Goal: Task Accomplishment & Management: Complete application form

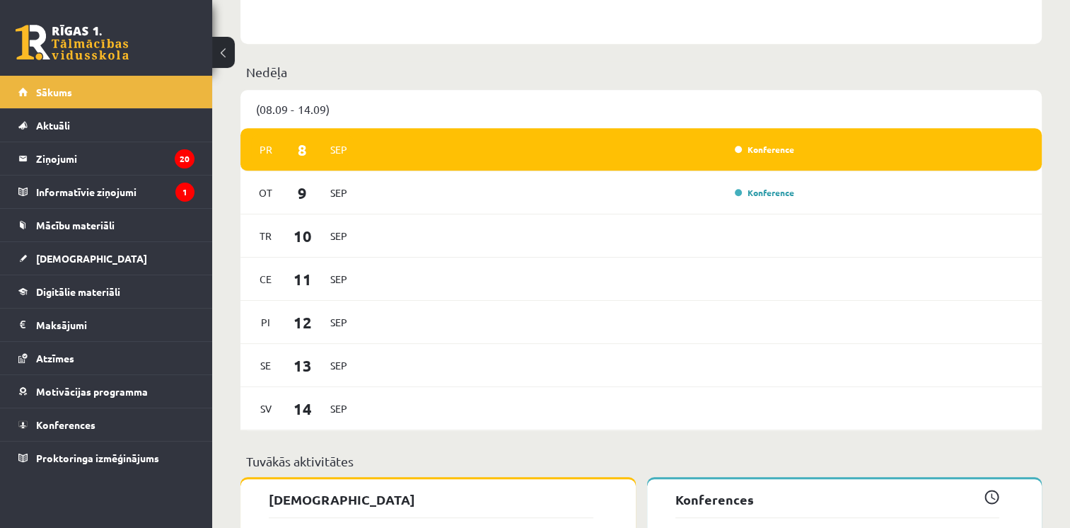
scroll to position [778, 0]
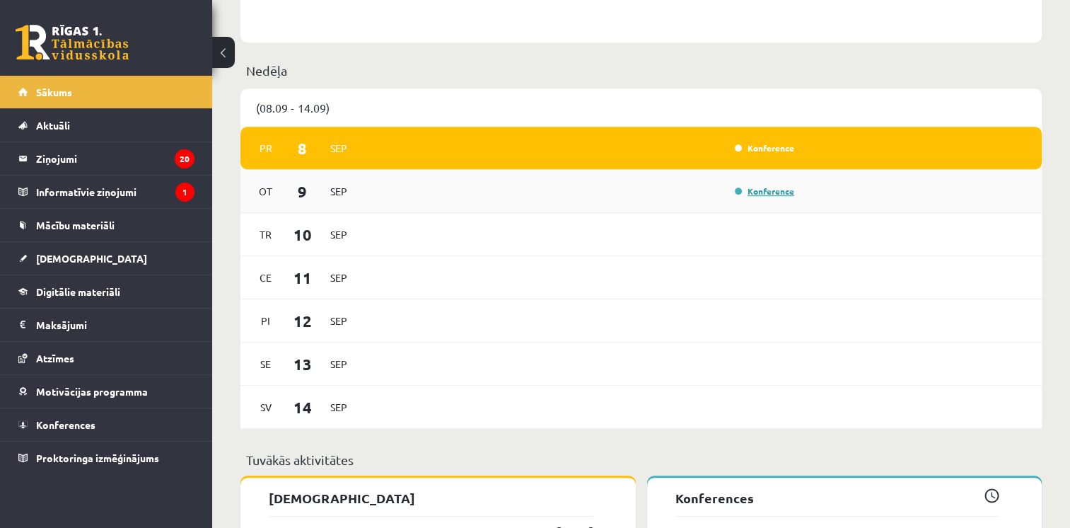
click at [775, 197] on link "Konference" at bounding box center [764, 190] width 59 height 11
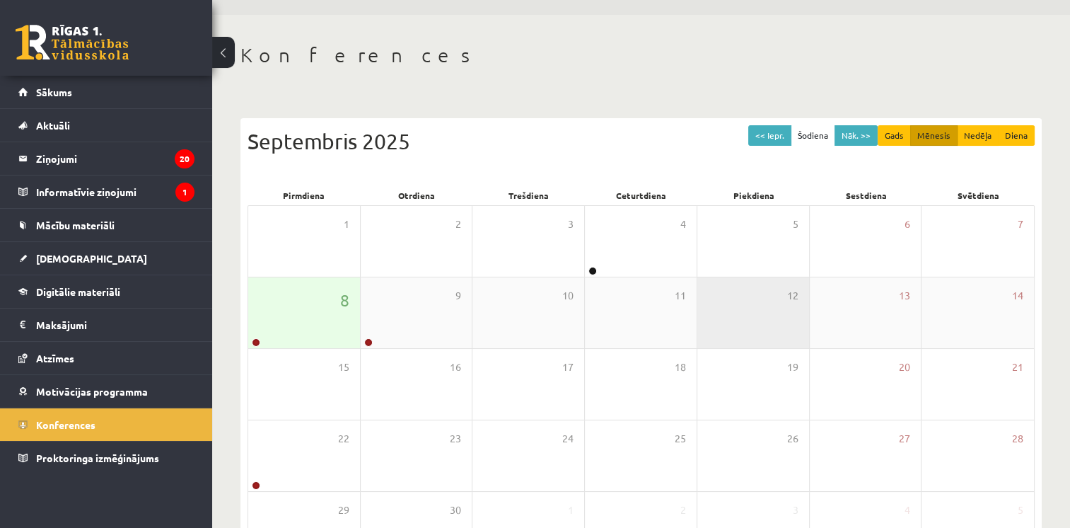
scroll to position [6, 0]
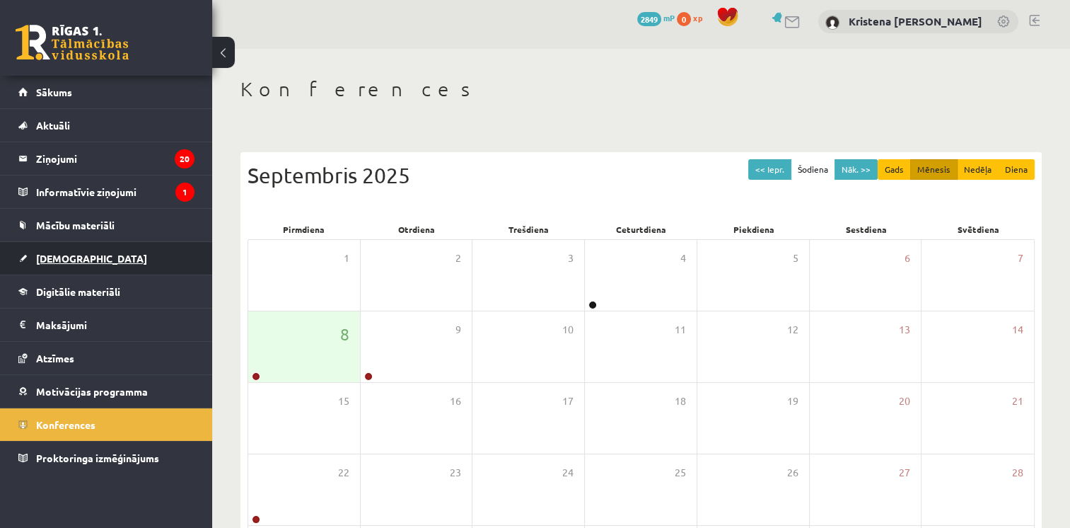
click at [53, 253] on span "[DEMOGRAPHIC_DATA]" at bounding box center [91, 258] width 111 height 13
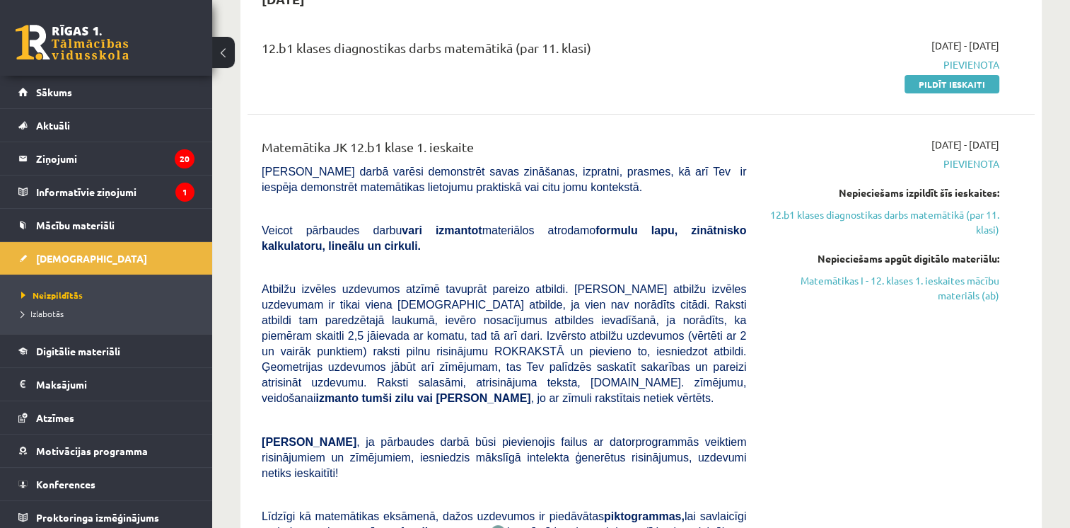
scroll to position [218, 0]
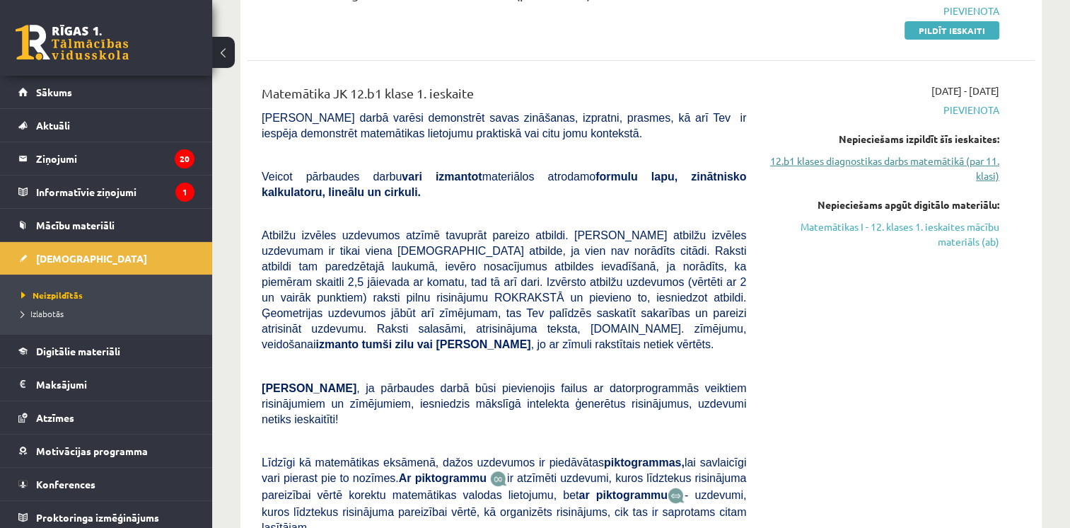
click at [951, 163] on link "12.b1 klases diagnostikas darbs matemātikā (par 11. klasi)" at bounding box center [883, 168] width 232 height 30
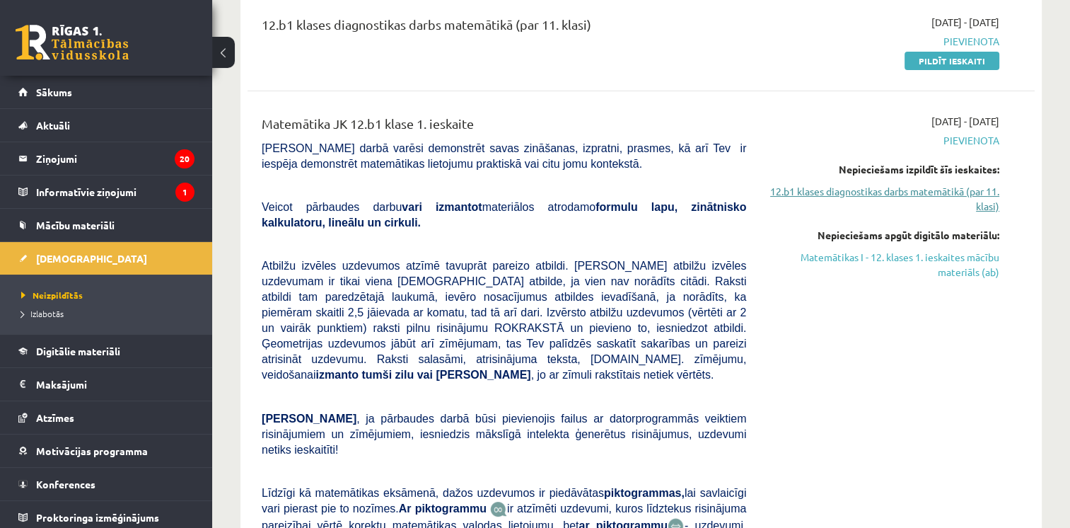
click at [926, 190] on link "12.b1 klases diagnostikas darbs matemātikā (par 11. klasi)" at bounding box center [883, 199] width 232 height 30
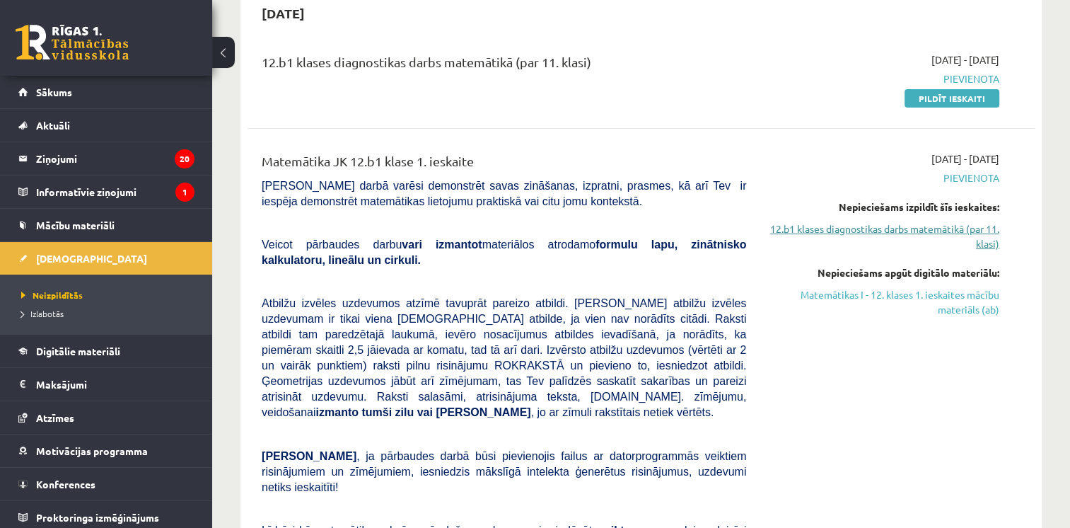
scroll to position [46, 0]
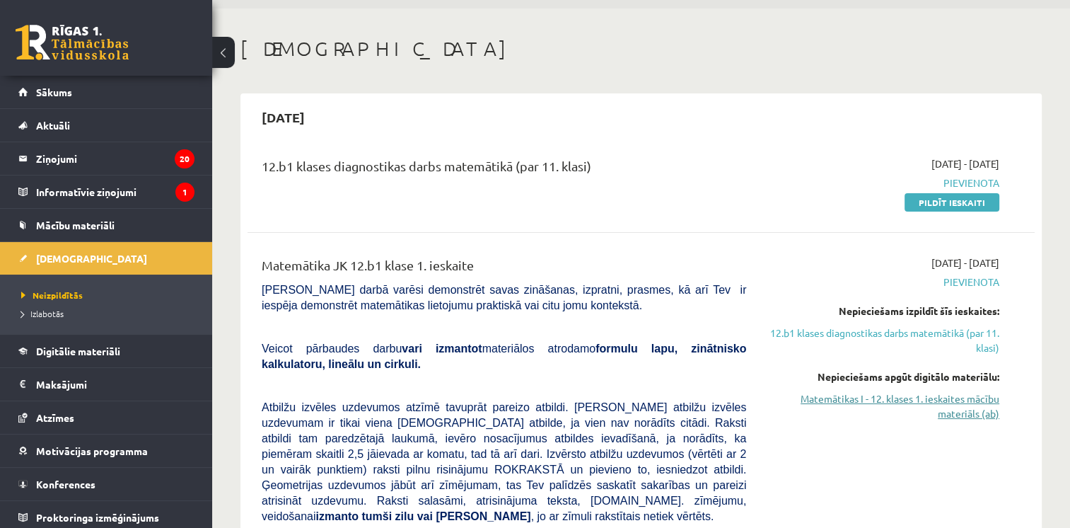
click at [962, 400] on link "Matemātikas I - 12. klases 1. ieskaites mācību materiāls (ab)" at bounding box center [883, 406] width 232 height 30
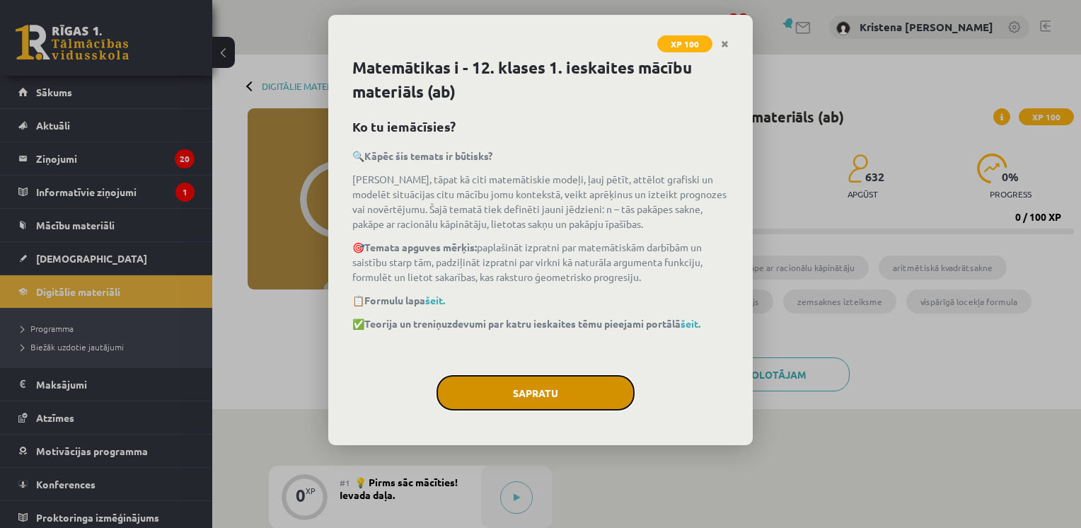
click at [557, 397] on button "Sapratu" at bounding box center [535, 392] width 198 height 35
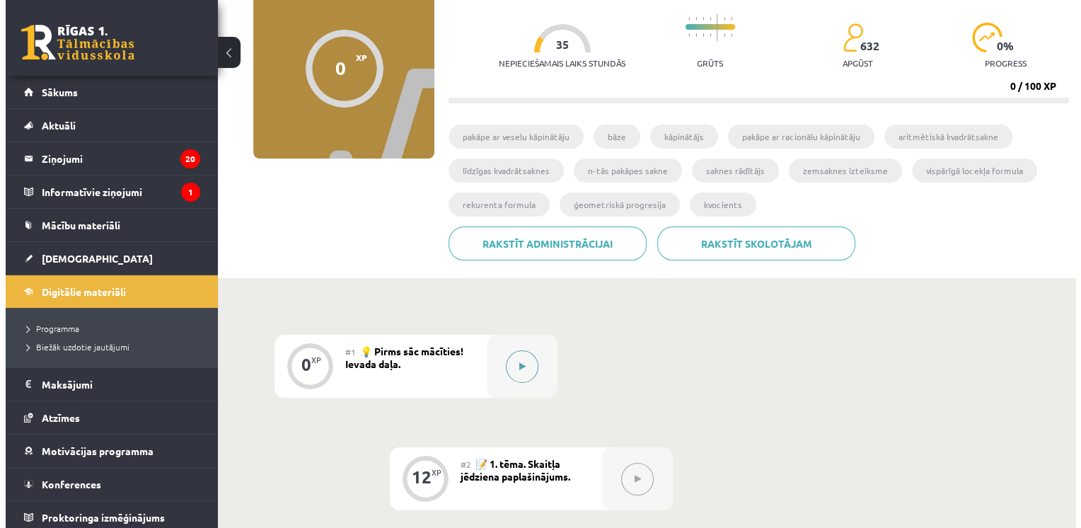
scroll to position [92, 0]
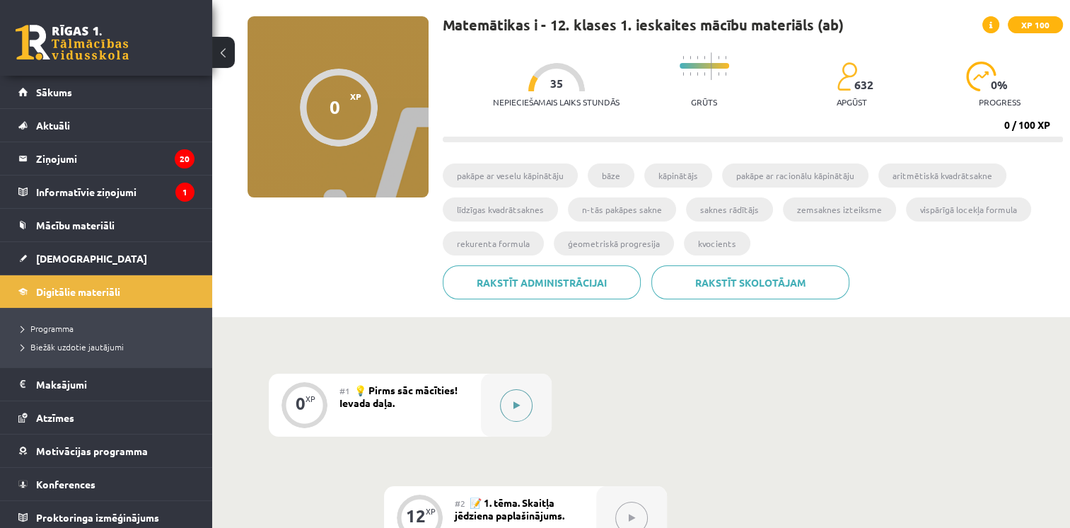
click at [519, 401] on icon at bounding box center [516, 405] width 6 height 8
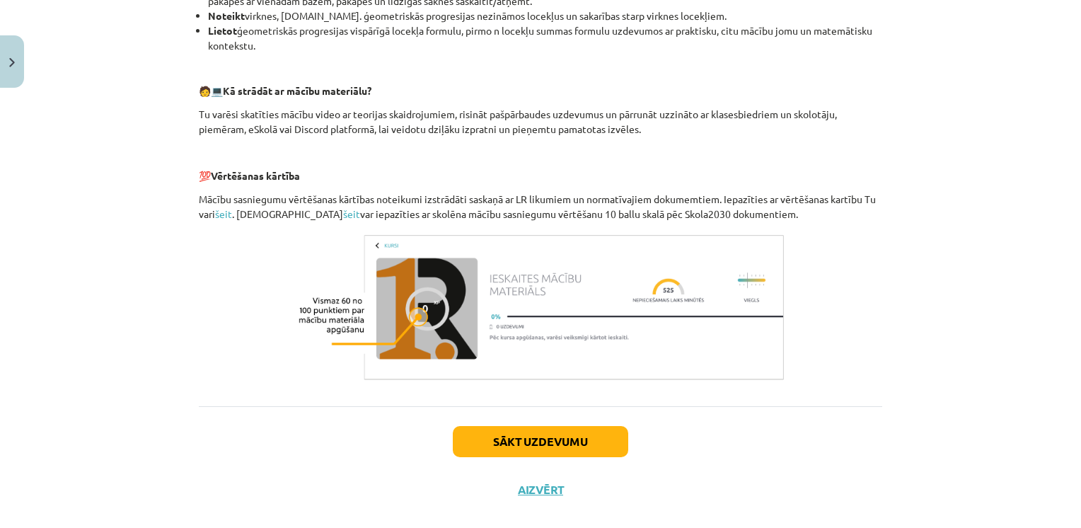
scroll to position [608, 0]
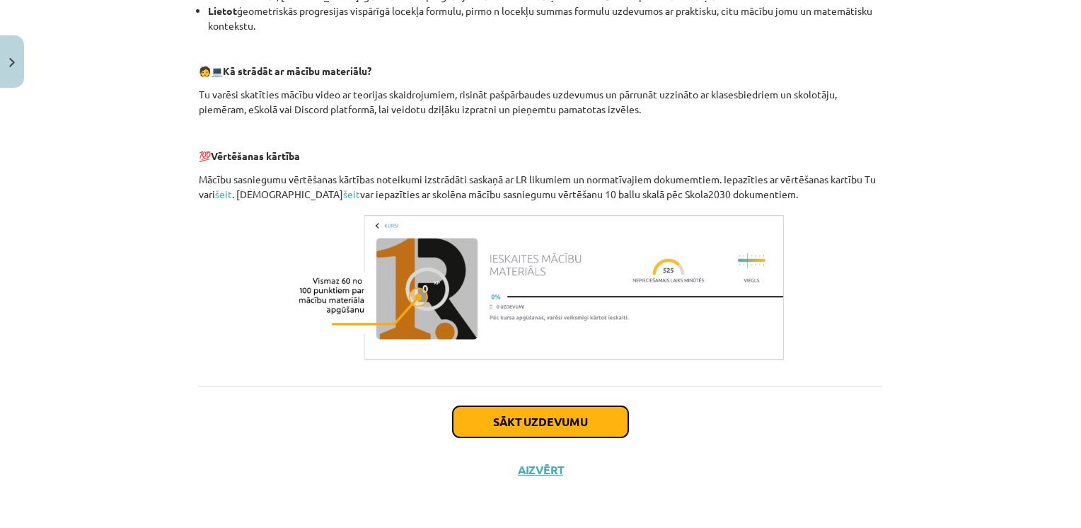
click at [552, 417] on button "Sākt uzdevumu" at bounding box center [540, 421] width 175 height 31
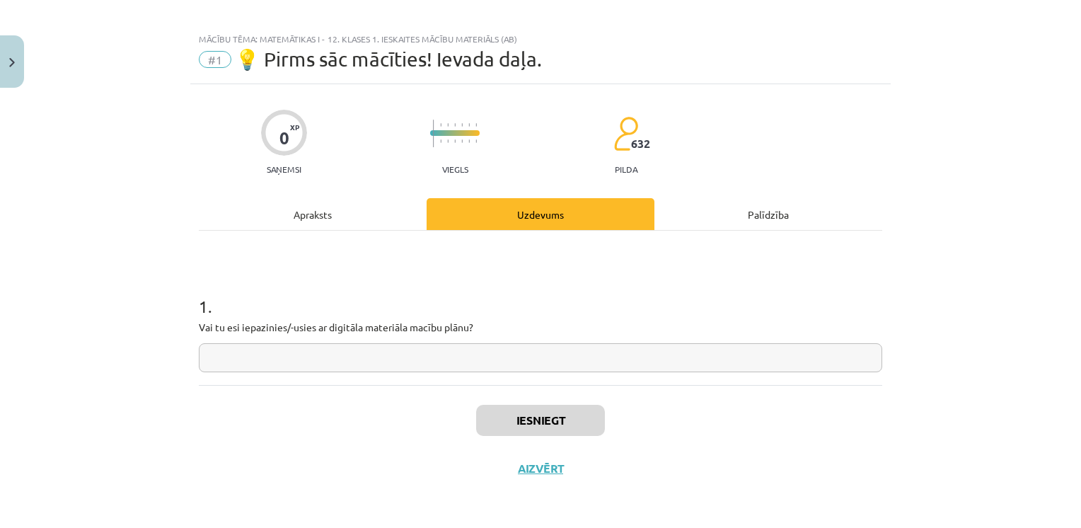
scroll to position [8, 0]
click at [279, 357] on input "text" at bounding box center [540, 358] width 683 height 29
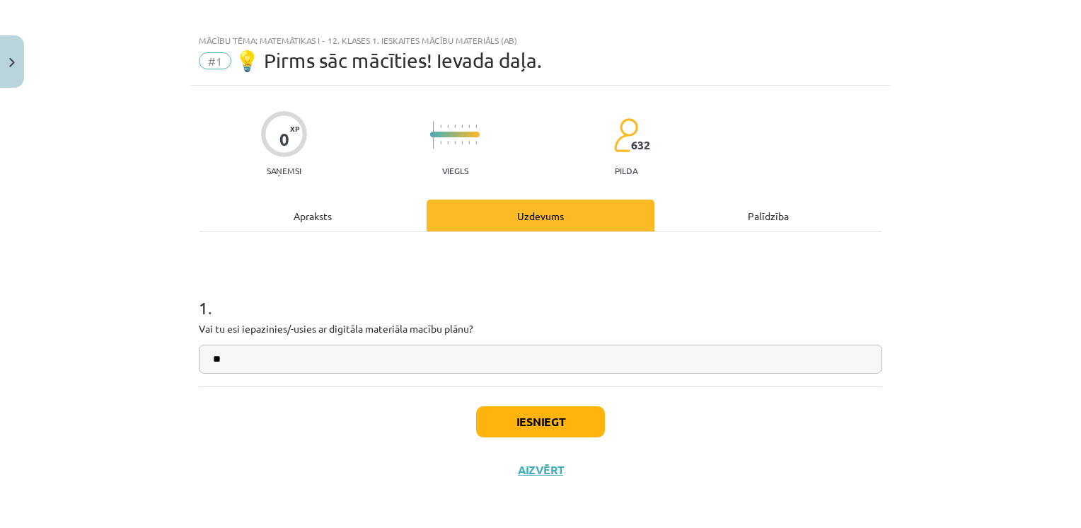
type input "**"
click at [558, 219] on div "Uzdevums" at bounding box center [540, 215] width 228 height 32
click at [540, 420] on button "Iesniegt" at bounding box center [540, 421] width 129 height 31
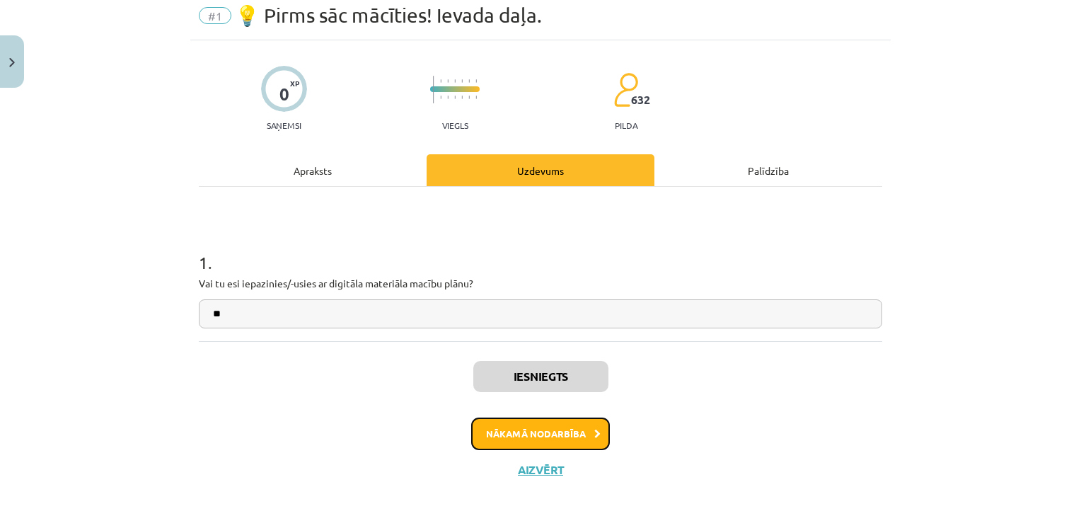
click at [565, 437] on button "Nākamā nodarbība" at bounding box center [540, 433] width 139 height 33
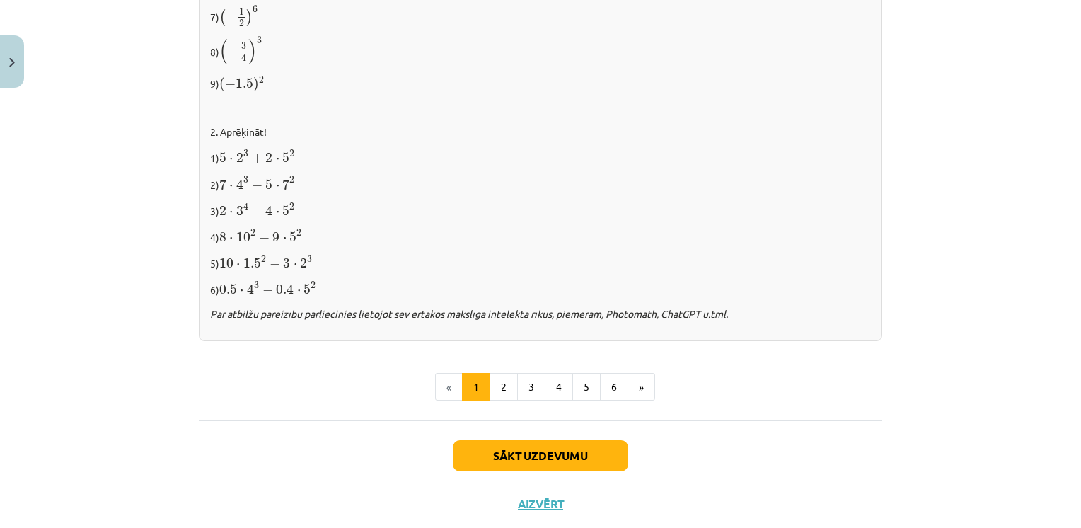
scroll to position [1480, 0]
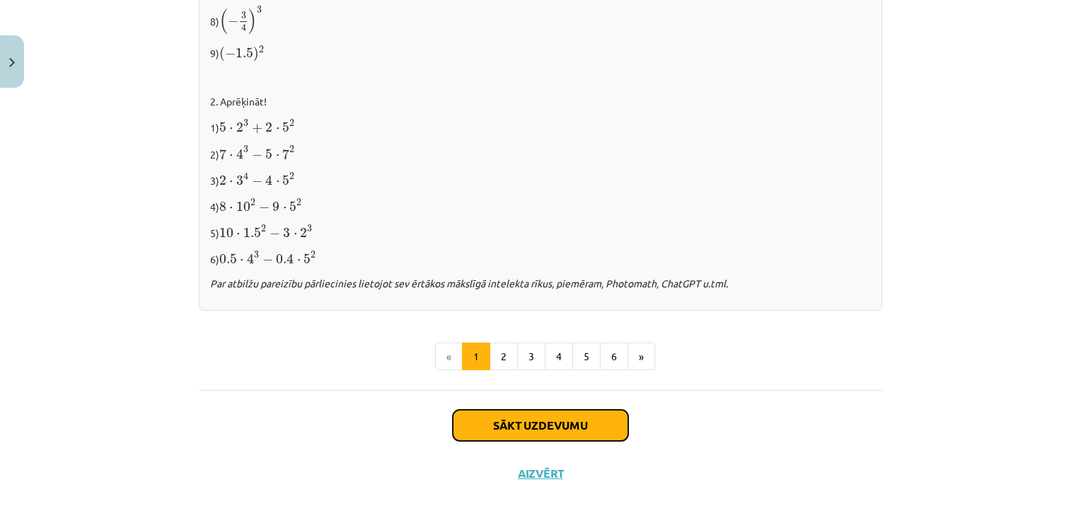
click at [568, 422] on button "Sākt uzdevumu" at bounding box center [540, 424] width 175 height 31
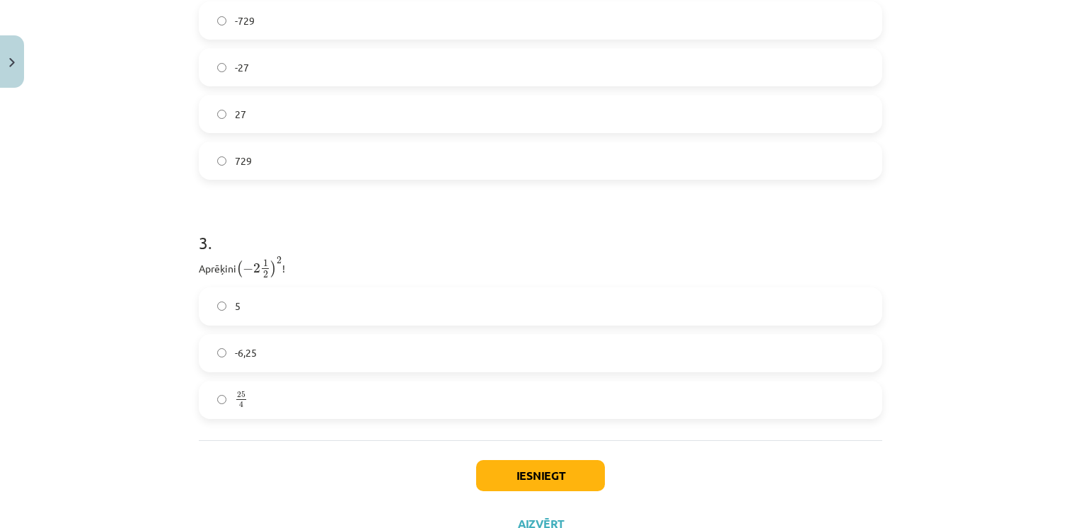
scroll to position [813, 0]
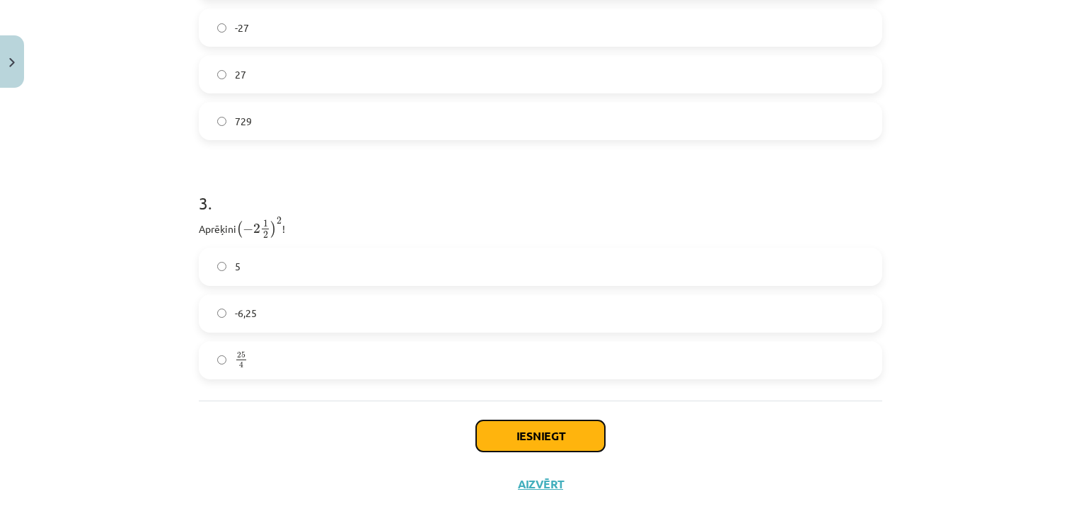
click at [501, 429] on button "Iesniegt" at bounding box center [540, 435] width 129 height 31
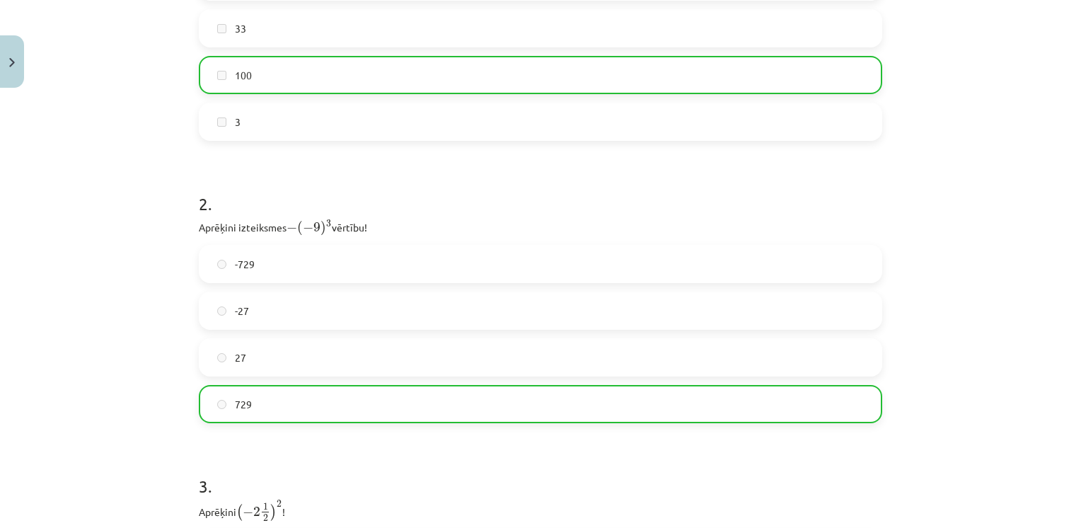
scroll to position [871, 0]
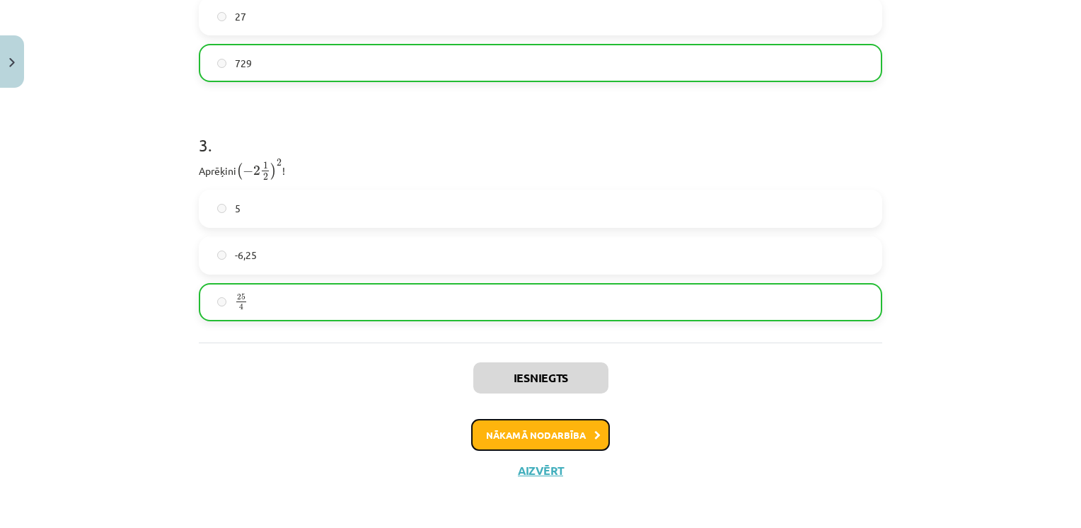
click at [541, 431] on button "Nākamā nodarbība" at bounding box center [540, 435] width 139 height 33
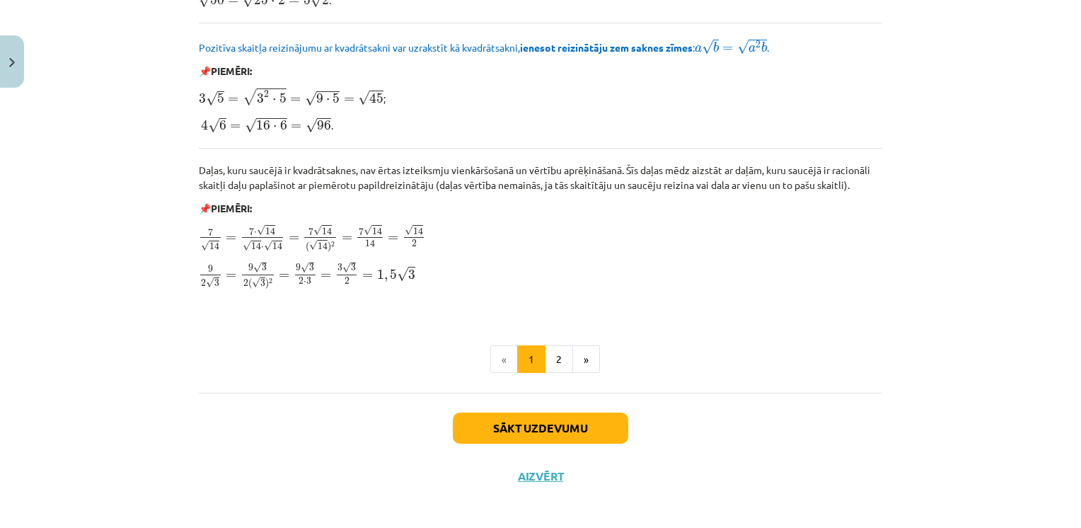
scroll to position [1686, 0]
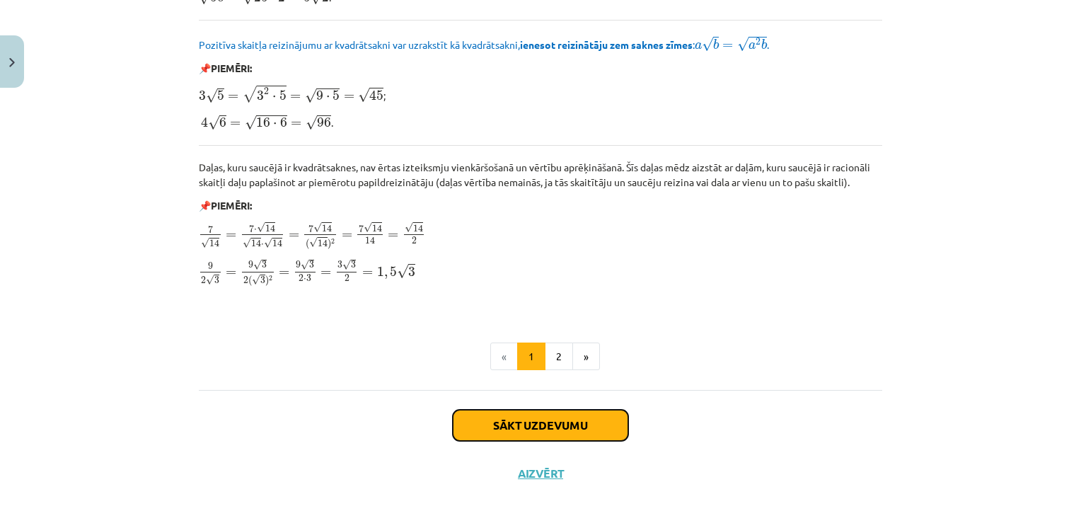
click at [569, 428] on button "Sākt uzdevumu" at bounding box center [540, 424] width 175 height 31
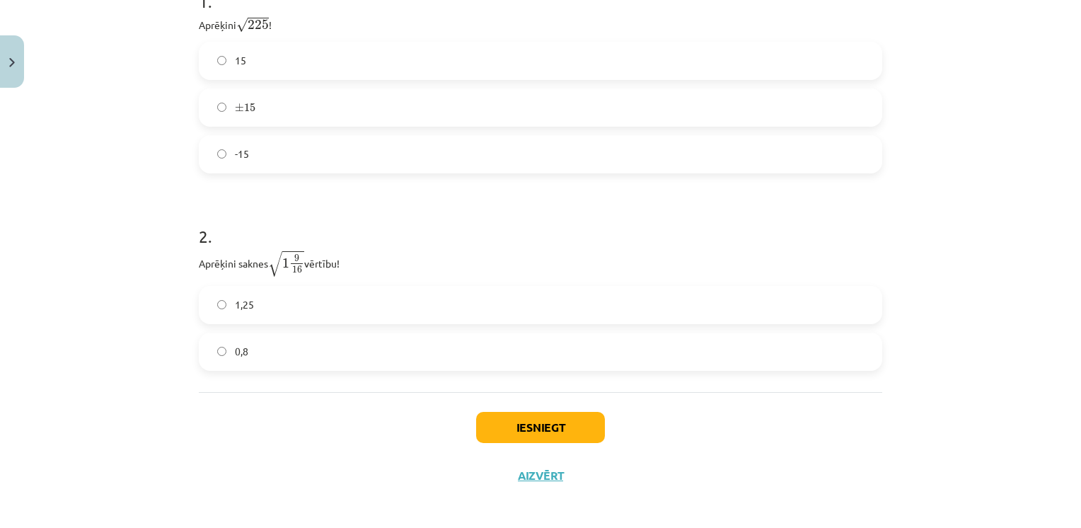
scroll to position [342, 0]
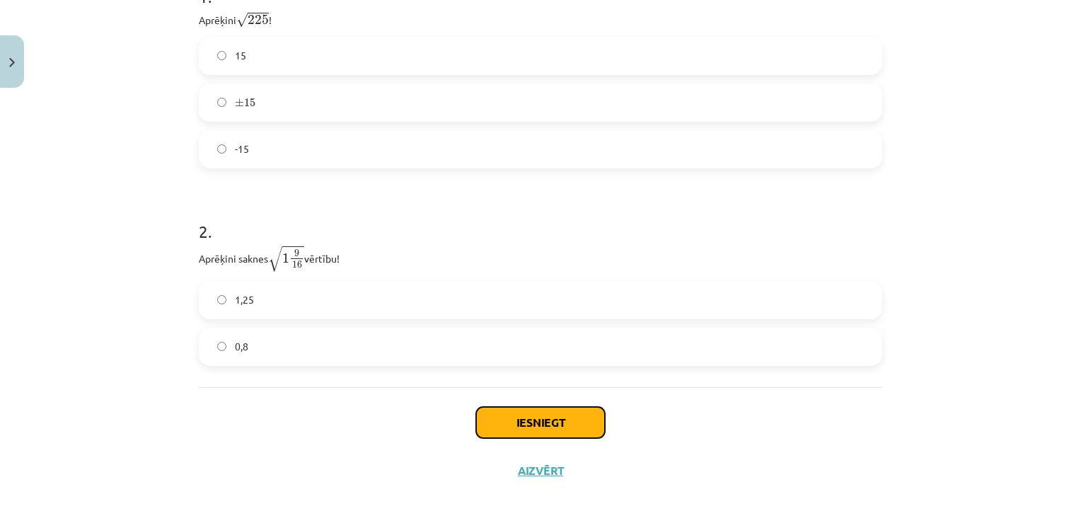
click at [535, 424] on button "Iesniegt" at bounding box center [540, 422] width 129 height 31
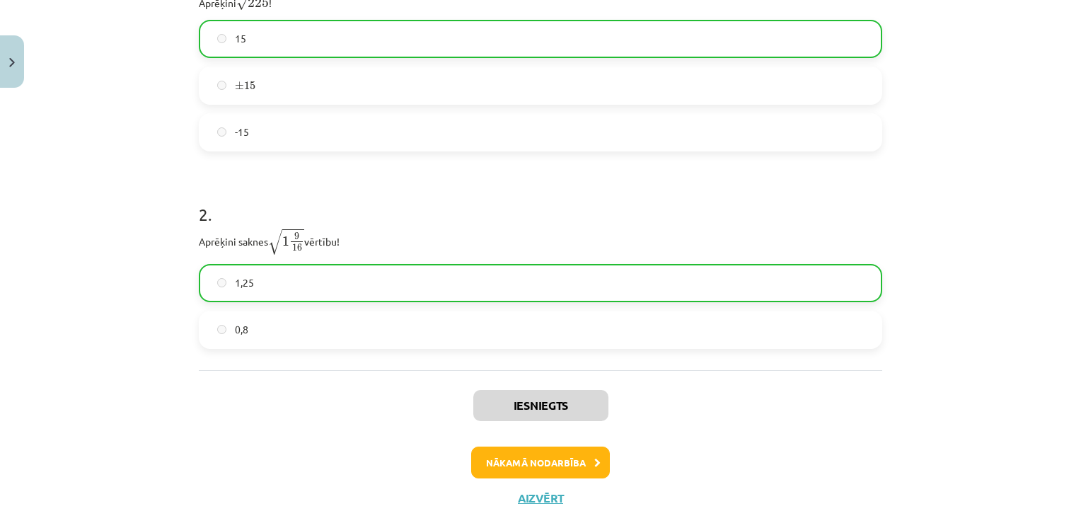
scroll to position [388, 0]
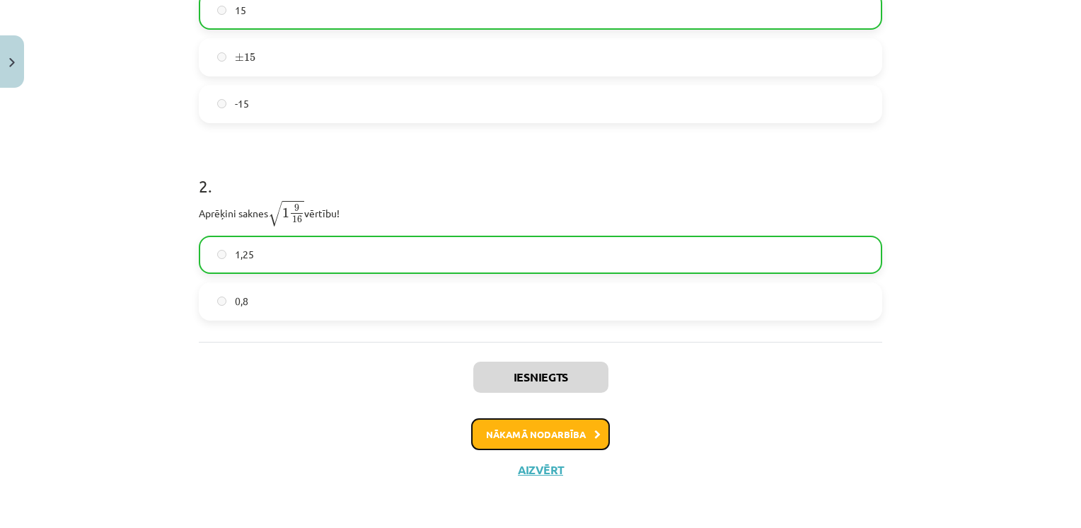
click at [552, 434] on button "Nākamā nodarbība" at bounding box center [540, 434] width 139 height 33
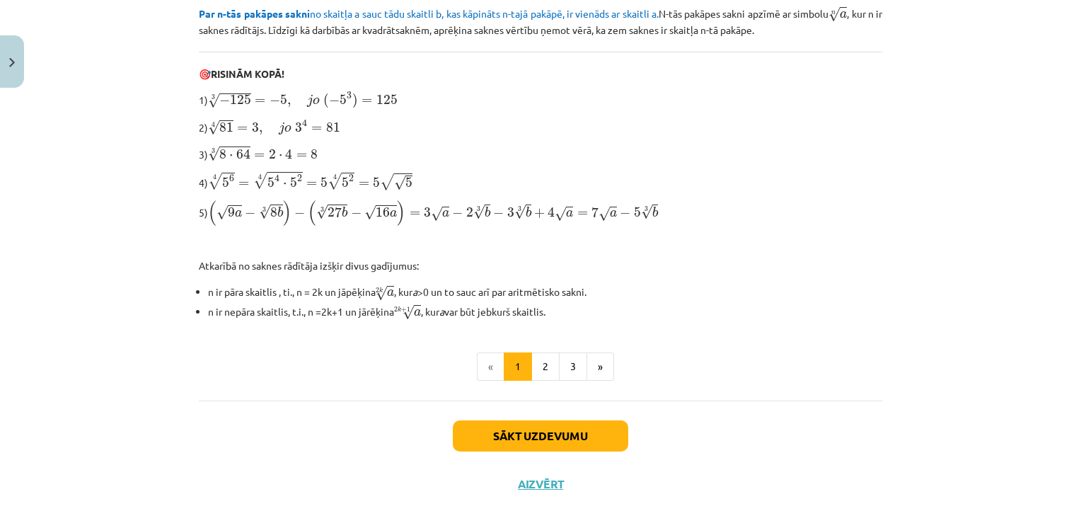
scroll to position [439, 0]
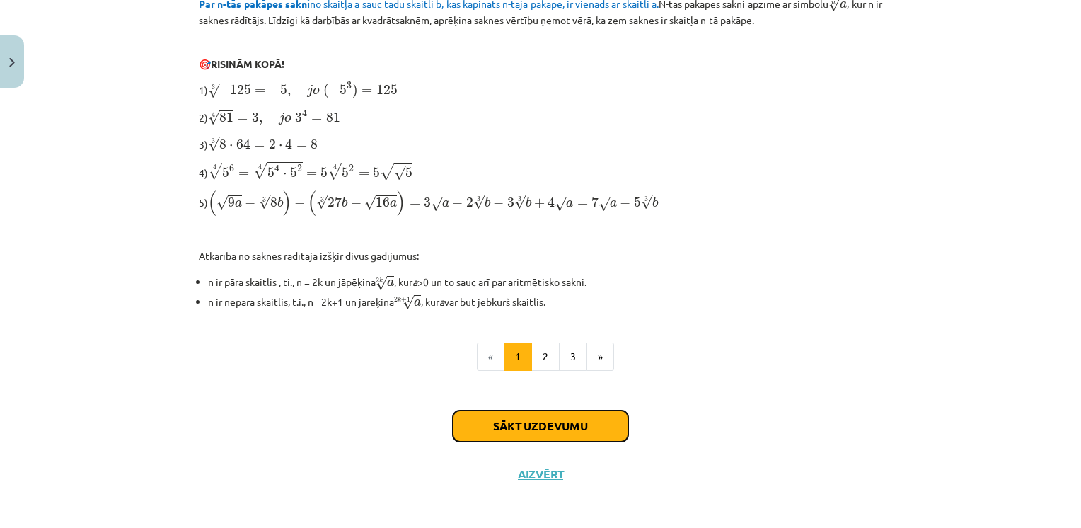
click at [554, 425] on button "Sākt uzdevumu" at bounding box center [540, 425] width 175 height 31
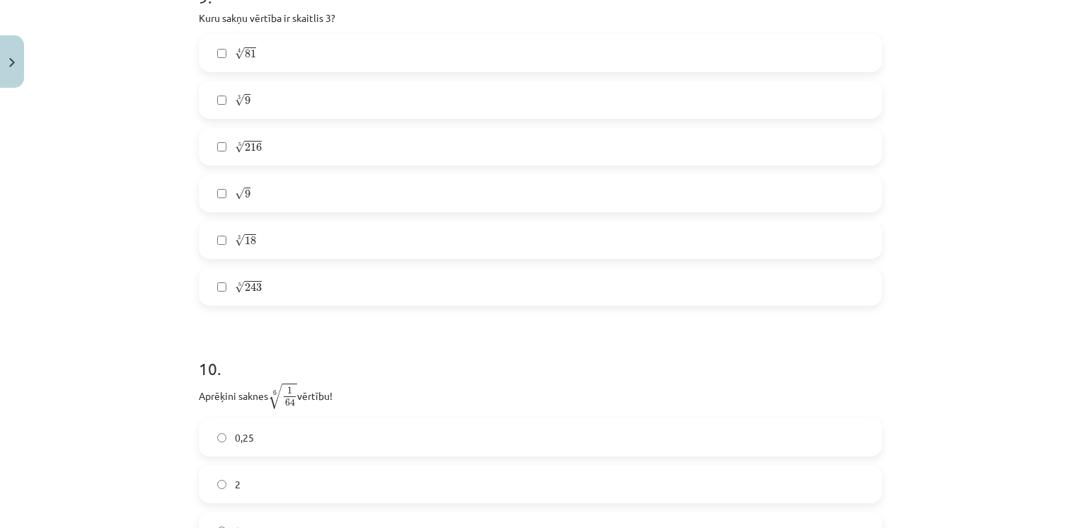
scroll to position [2369, 0]
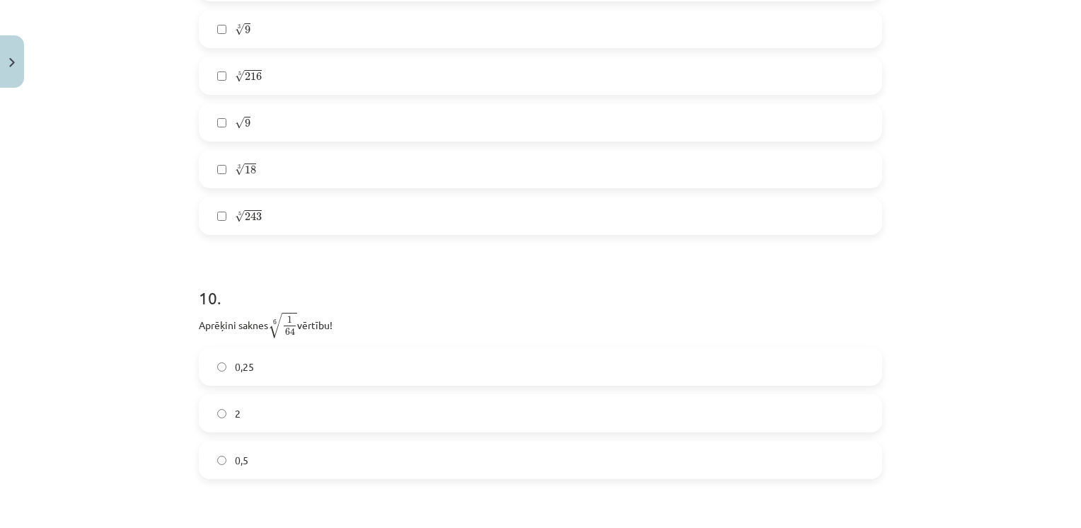
click at [221, 221] on label "5 √ 243 243 5" at bounding box center [540, 215] width 680 height 35
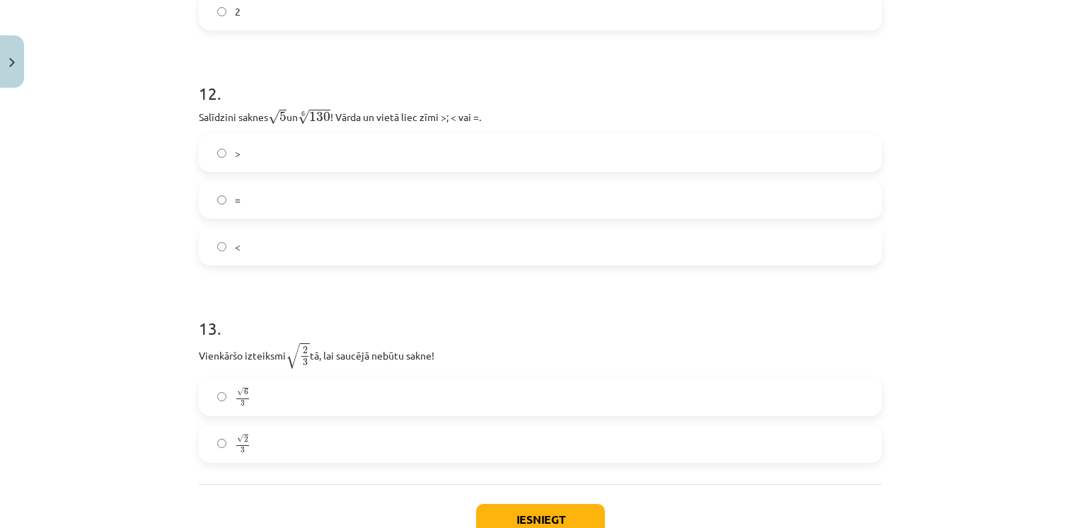
scroll to position [3153, 0]
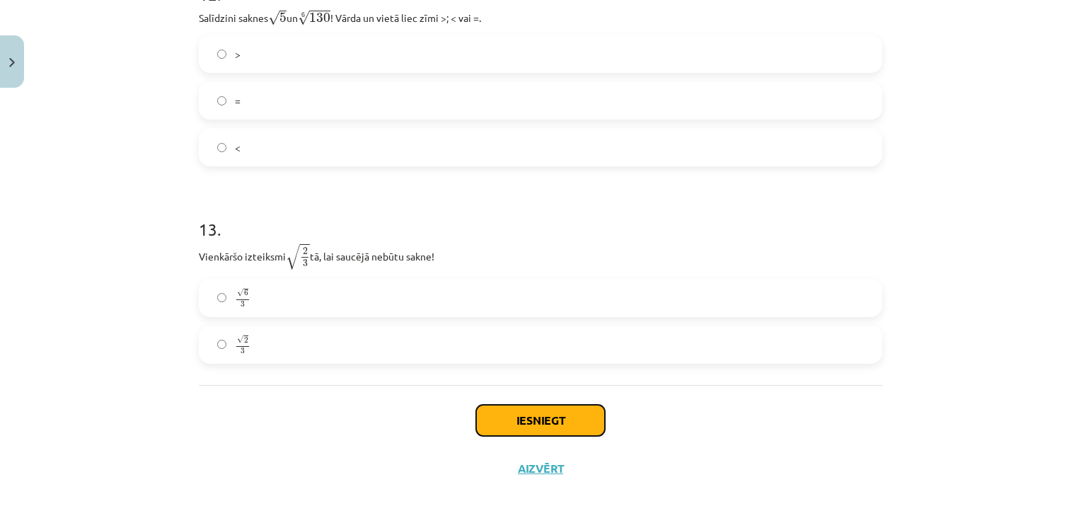
click at [526, 423] on button "Iesniegt" at bounding box center [540, 420] width 129 height 31
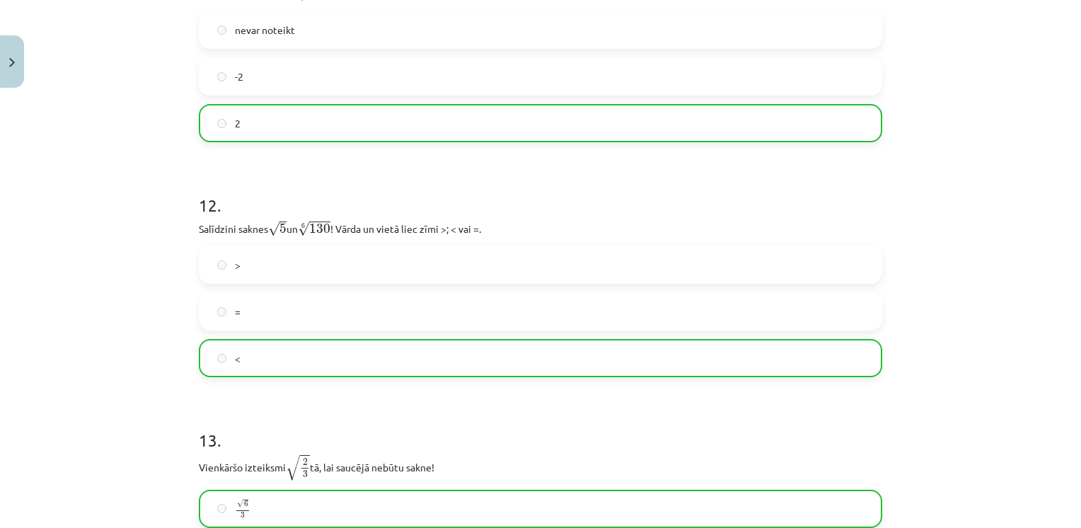
scroll to position [3197, 0]
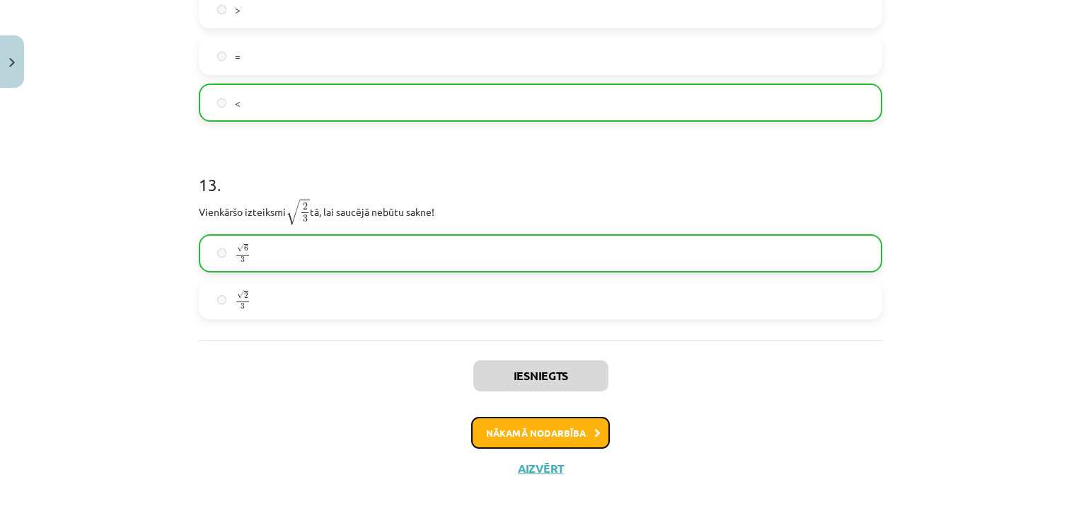
click at [540, 429] on button "Nākamā nodarbība" at bounding box center [540, 433] width 139 height 33
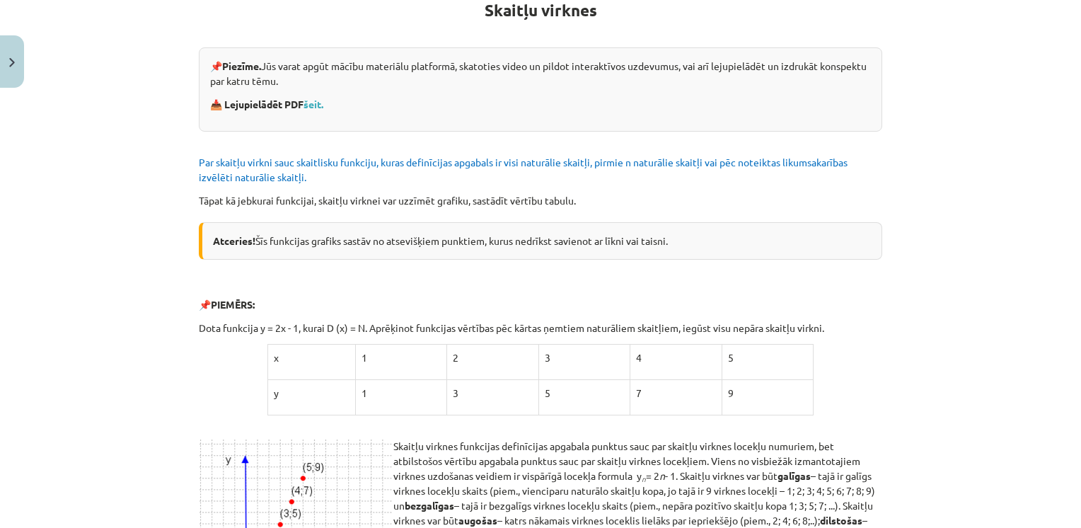
scroll to position [35, 0]
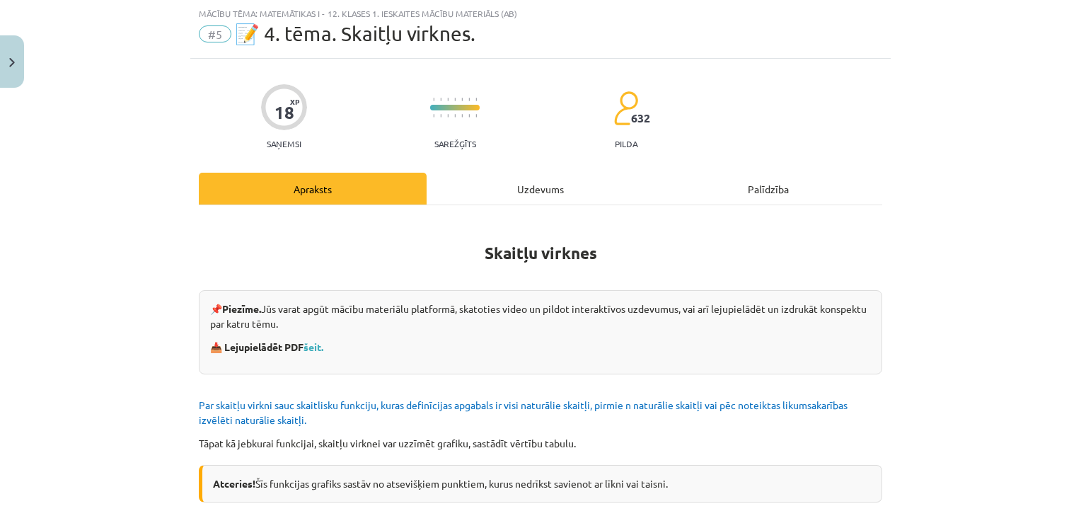
click at [359, 197] on div "Apraksts" at bounding box center [313, 189] width 228 height 32
click at [517, 184] on div "Uzdevums" at bounding box center [540, 189] width 228 height 32
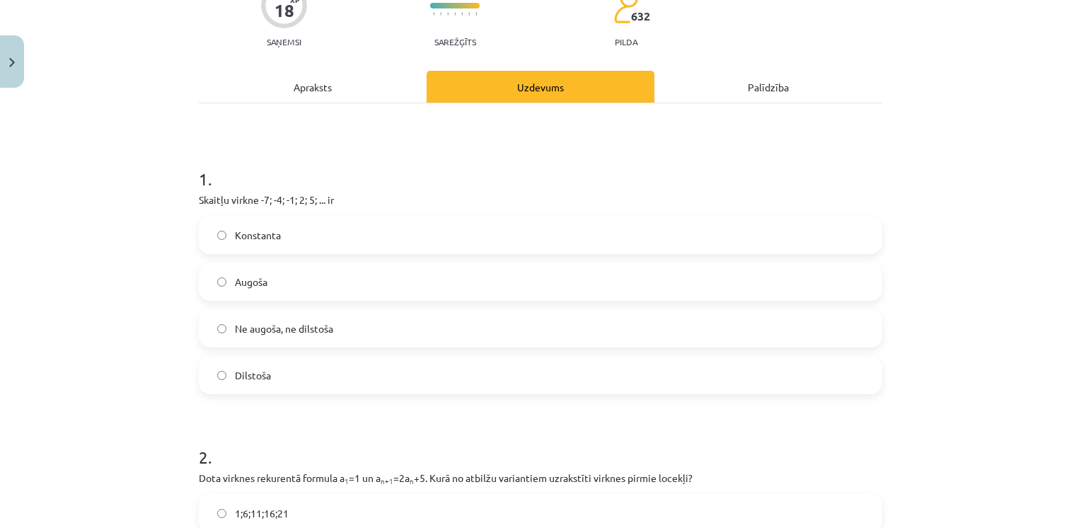
scroll to position [177, 0]
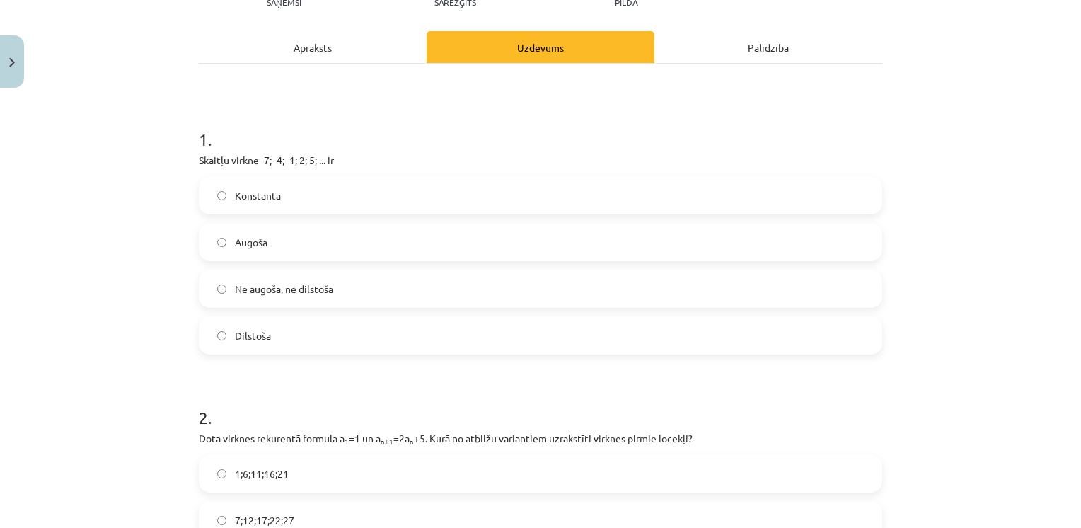
click at [226, 240] on label "Augoša" at bounding box center [540, 241] width 680 height 35
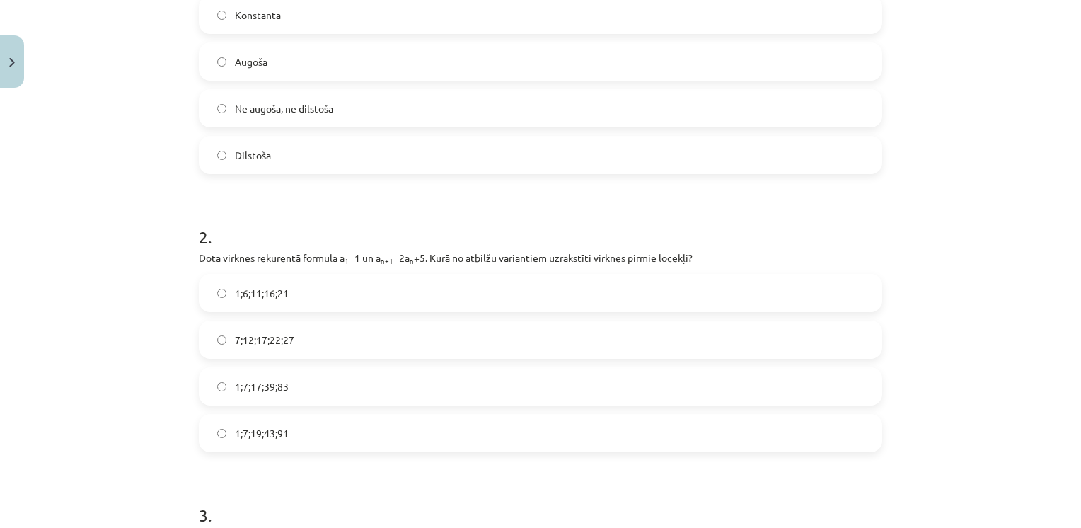
scroll to position [389, 0]
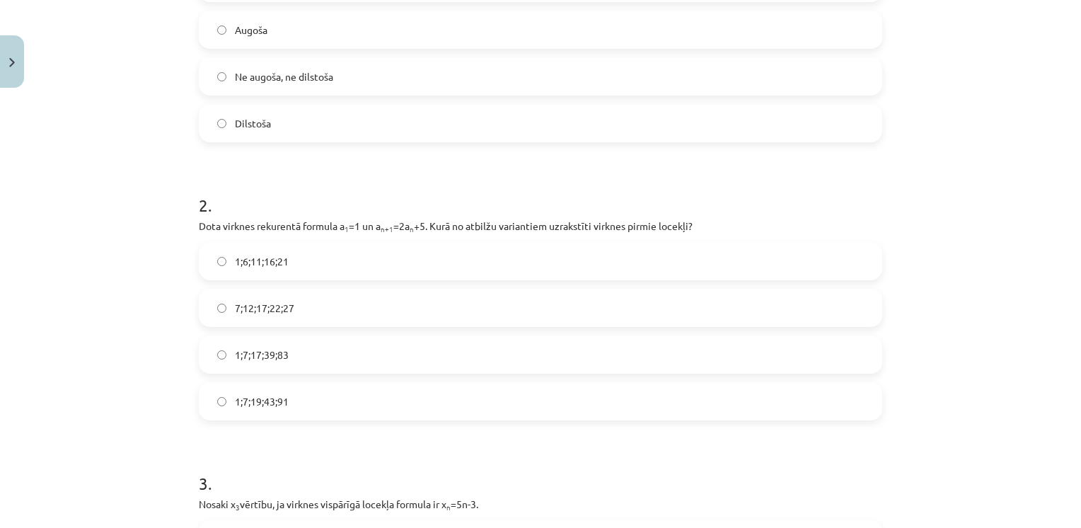
click at [223, 402] on label "1;7;19;43;91" at bounding box center [540, 400] width 680 height 35
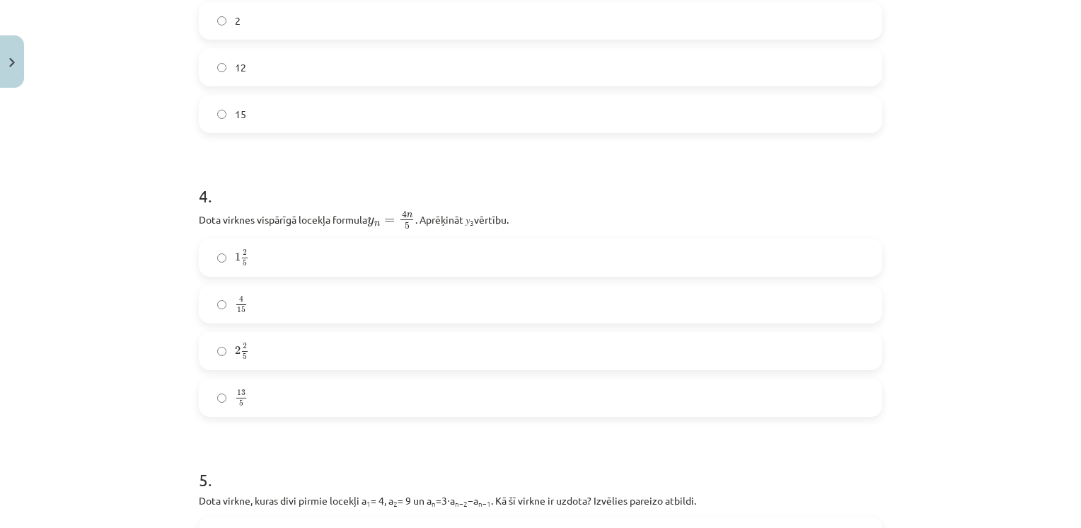
scroll to position [955, 0]
click at [235, 346] on span "2" at bounding box center [238, 349] width 6 height 8
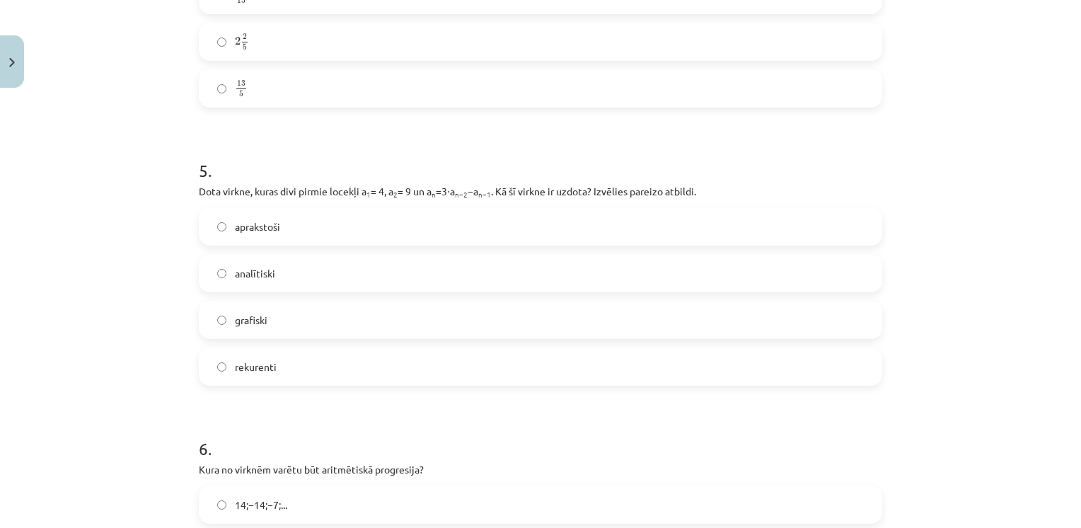
scroll to position [1308, 0]
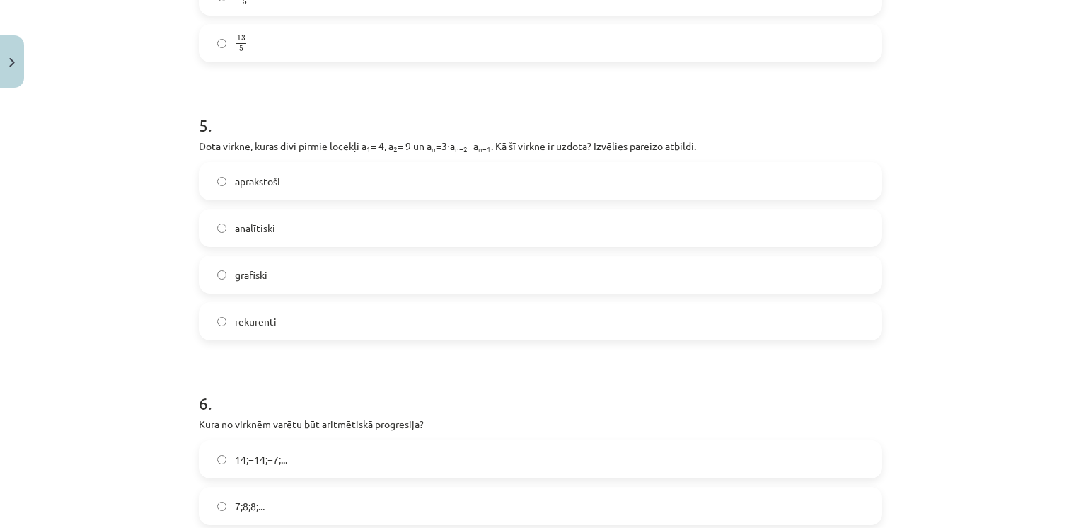
click at [243, 324] on span "rekurenti" at bounding box center [256, 321] width 42 height 15
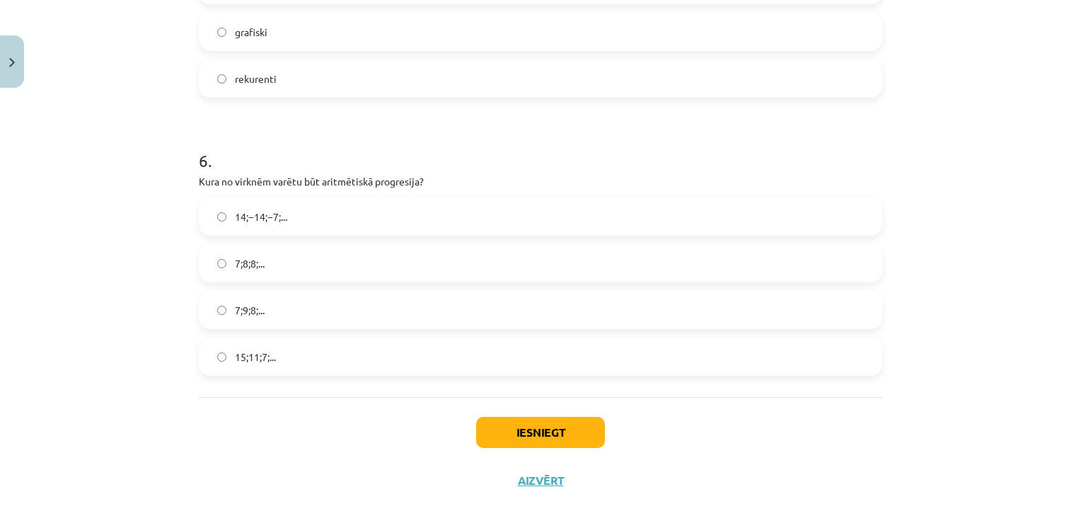
scroll to position [1562, 0]
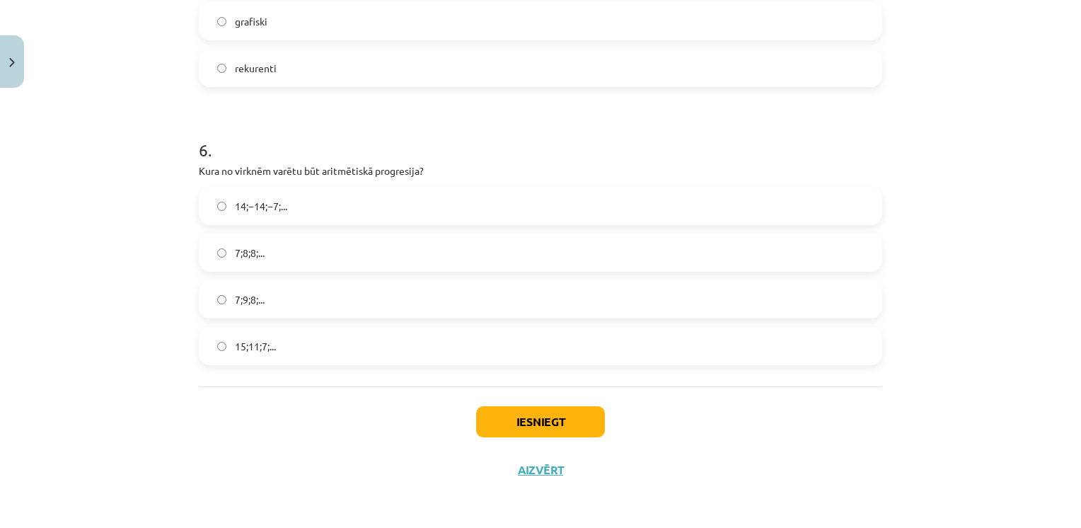
click at [245, 343] on span "15;11;7;..." at bounding box center [255, 346] width 41 height 15
click at [523, 423] on button "Iesniegt" at bounding box center [540, 421] width 129 height 31
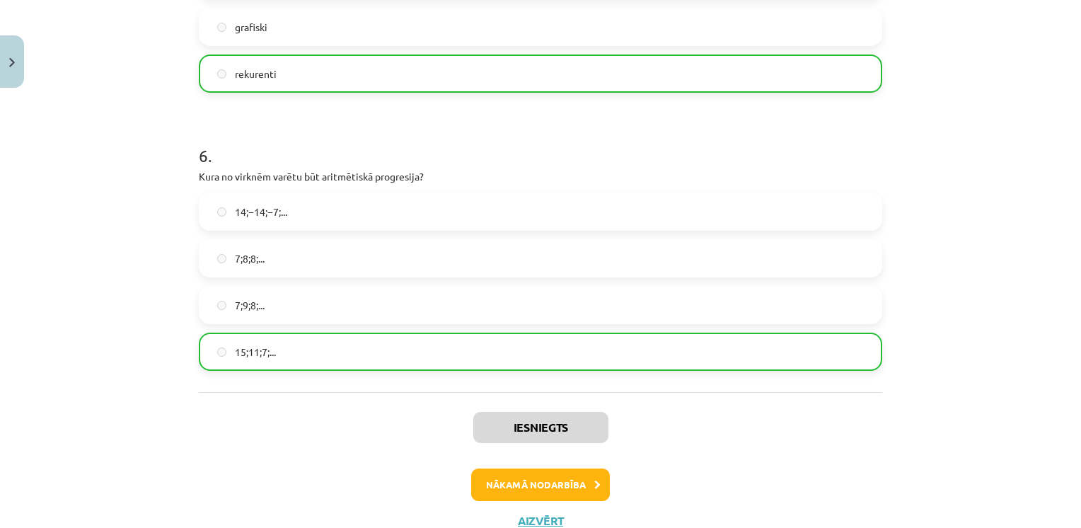
scroll to position [1607, 0]
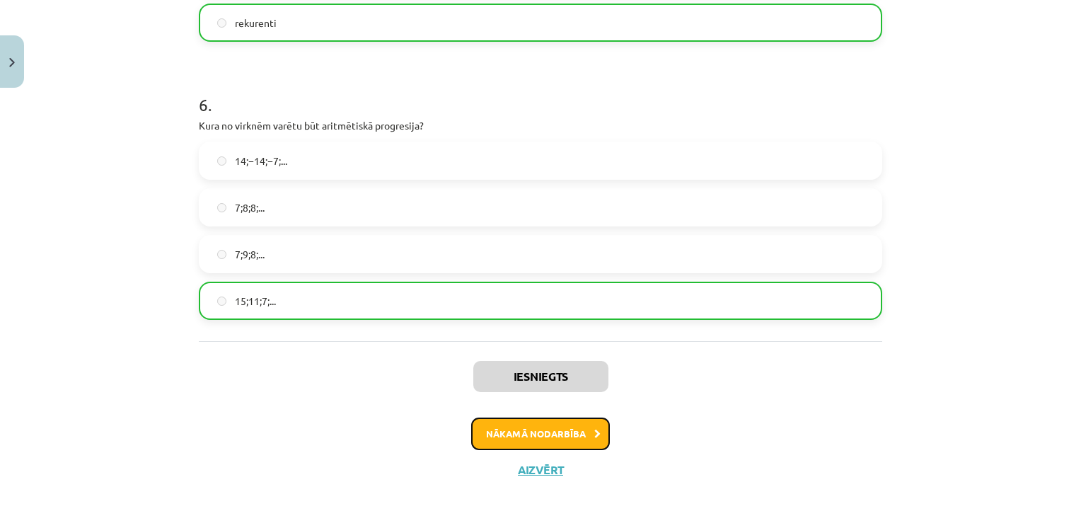
click at [534, 431] on button "Nākamā nodarbība" at bounding box center [540, 433] width 139 height 33
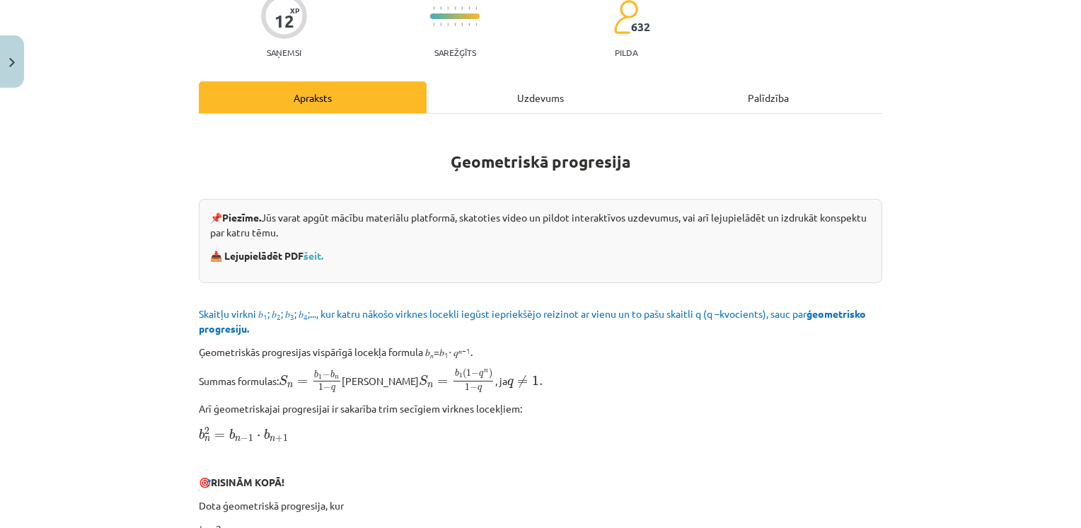
scroll to position [35, 0]
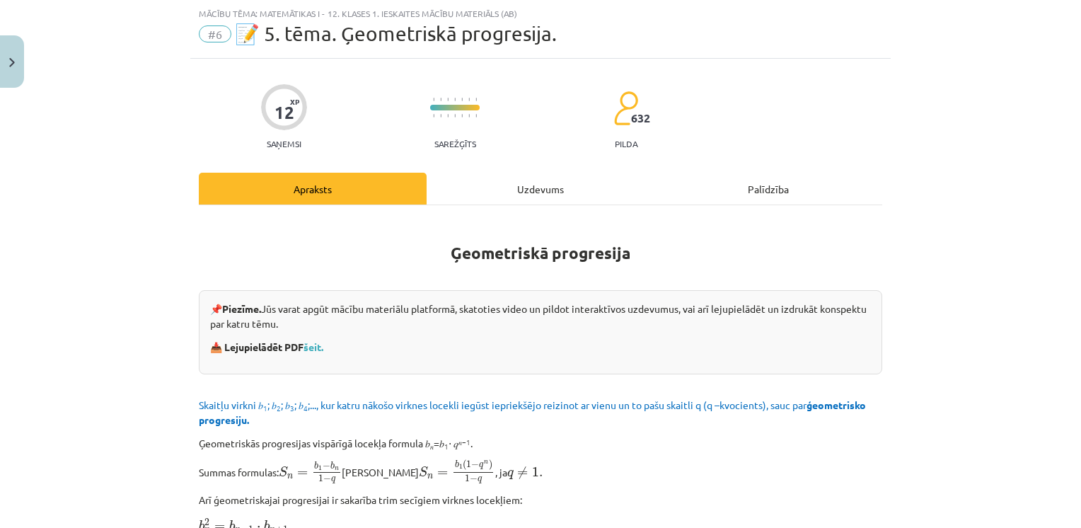
click at [598, 194] on div "Uzdevums" at bounding box center [540, 189] width 228 height 32
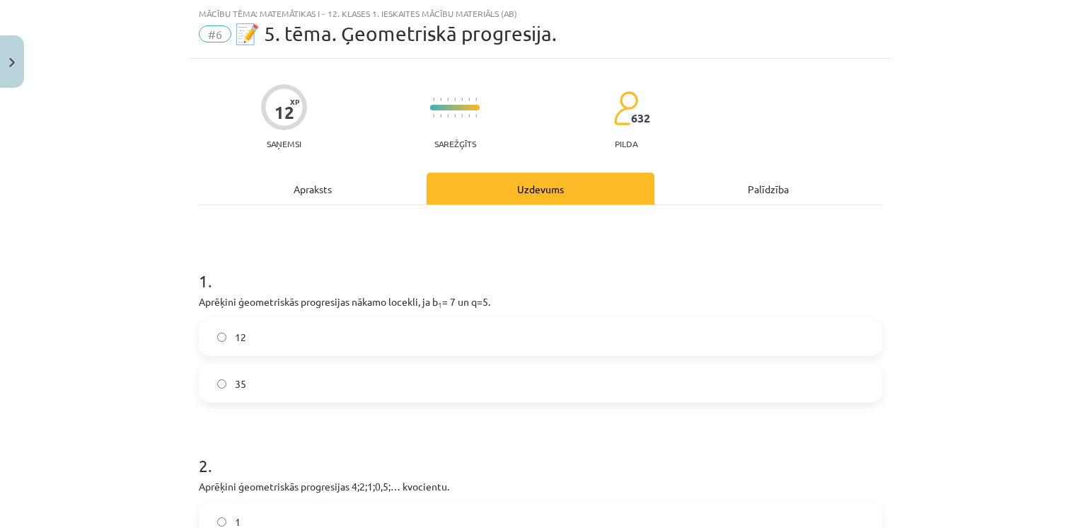
click at [235, 381] on span "35" at bounding box center [240, 383] width 11 height 15
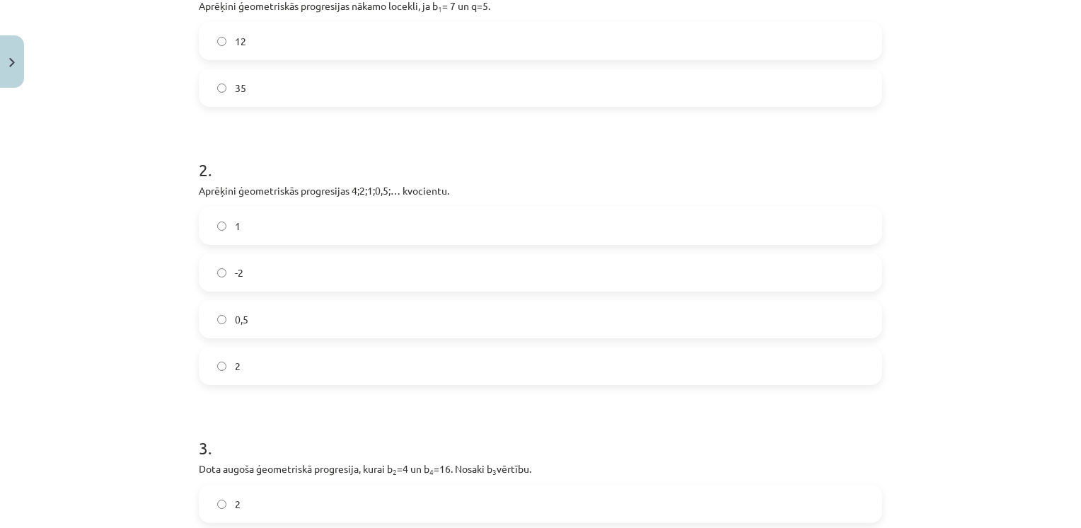
scroll to position [389, 0]
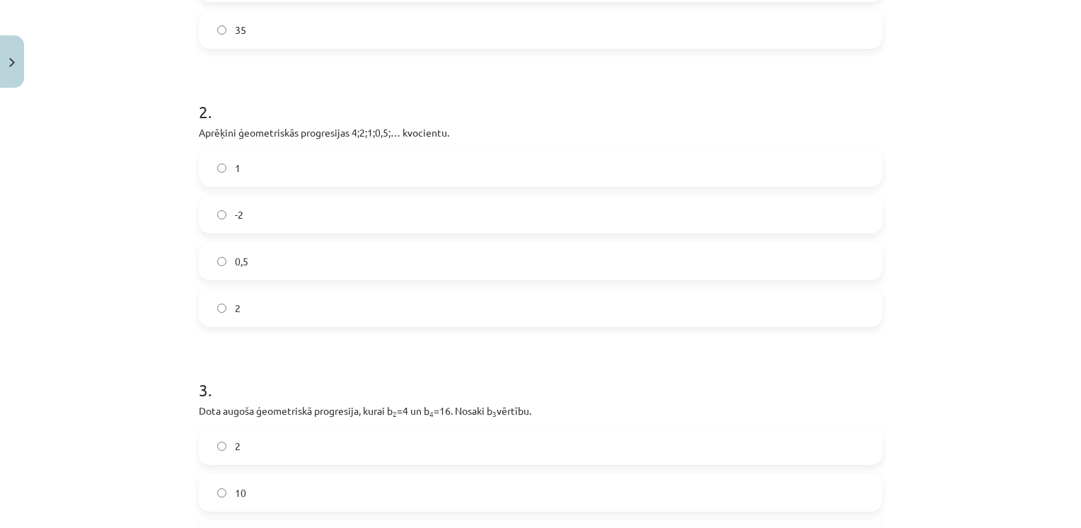
click at [235, 260] on span "0,5" at bounding box center [241, 261] width 13 height 15
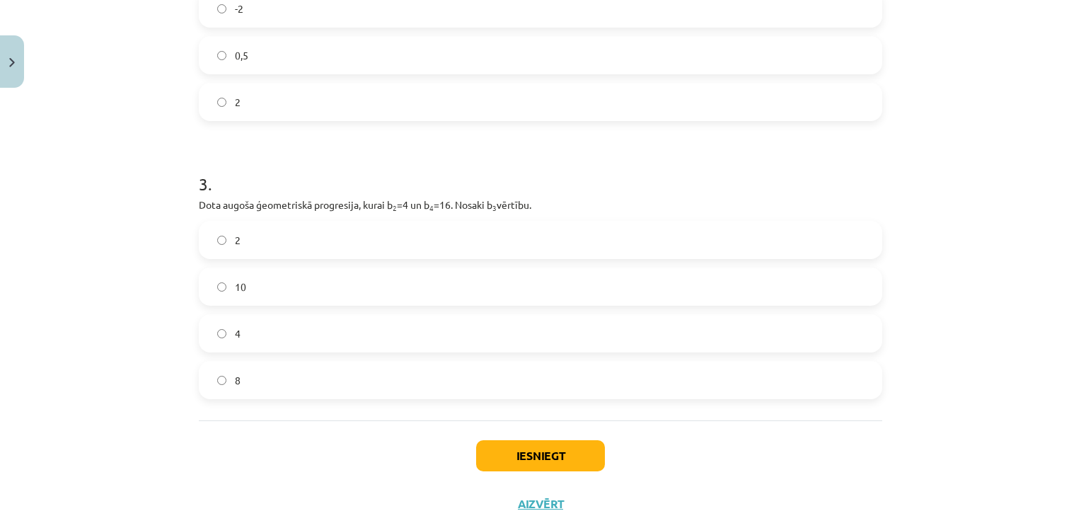
scroll to position [601, 0]
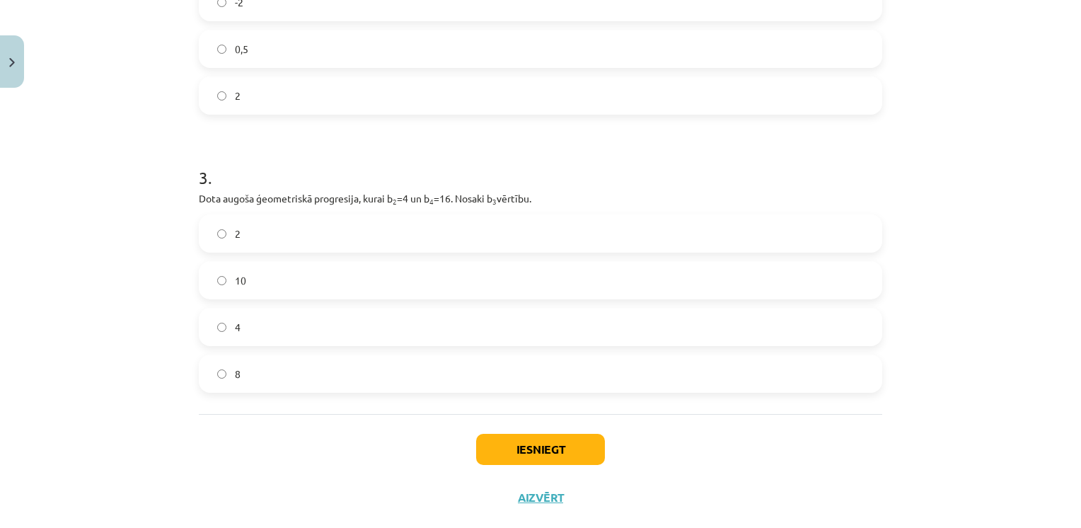
click at [236, 231] on label "2" at bounding box center [540, 233] width 680 height 35
click at [538, 451] on button "Iesniegt" at bounding box center [540, 449] width 129 height 31
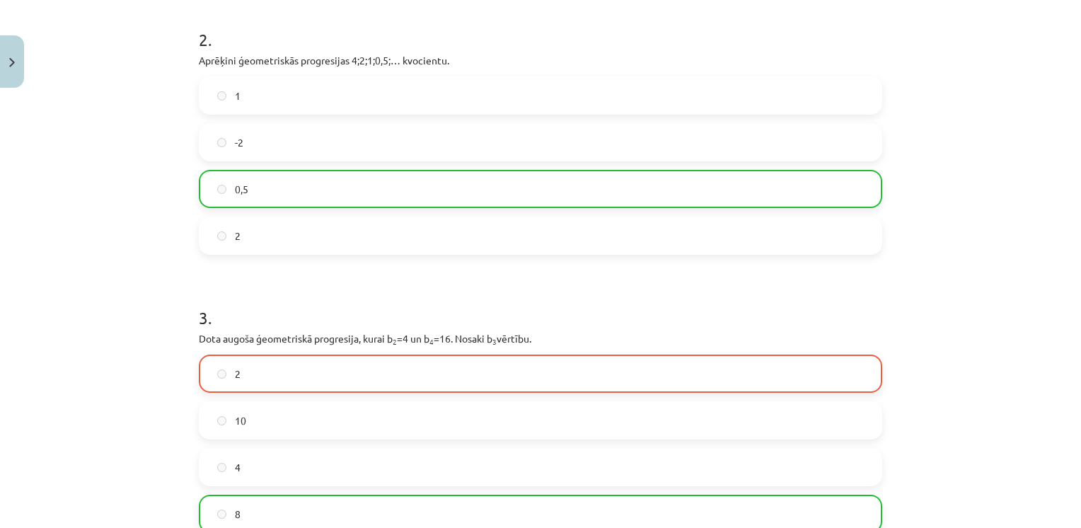
scroll to position [673, 0]
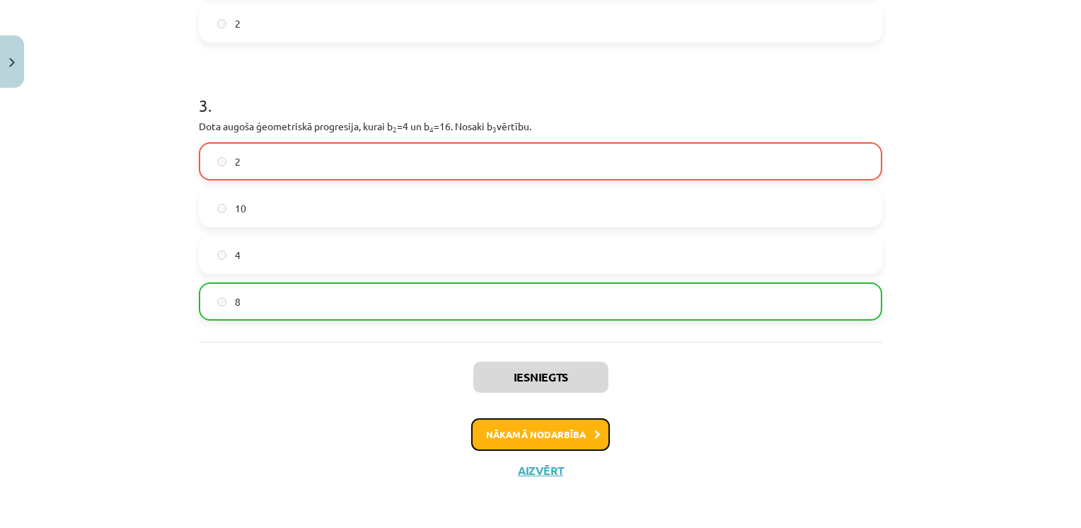
click at [545, 433] on button "Nākamā nodarbība" at bounding box center [540, 434] width 139 height 33
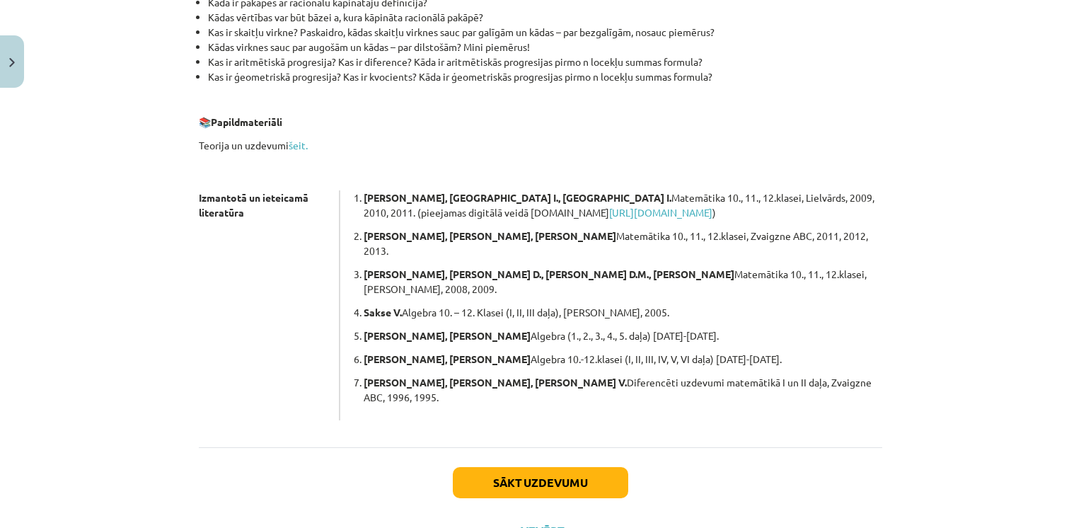
scroll to position [366, 0]
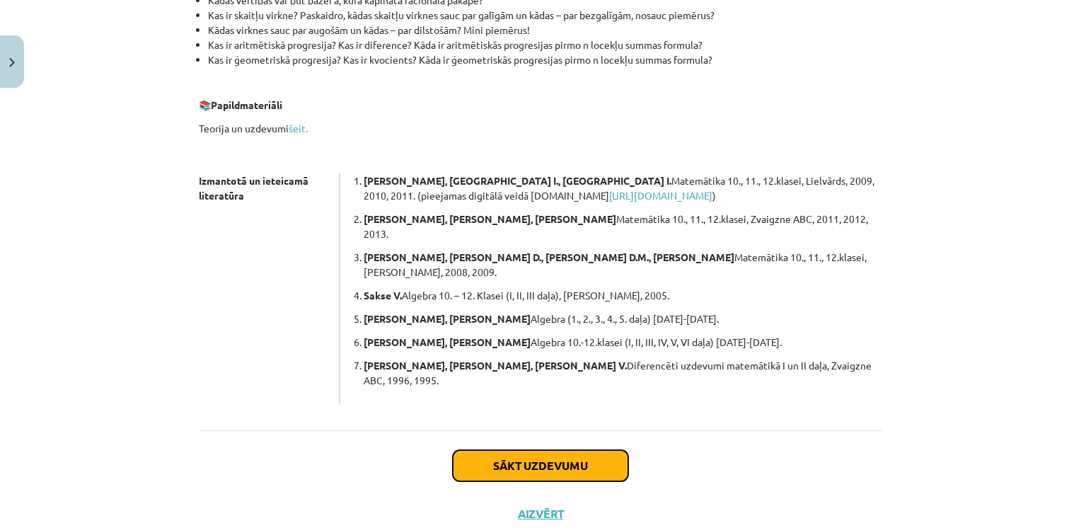
click at [549, 450] on button "Sākt uzdevumu" at bounding box center [540, 465] width 175 height 31
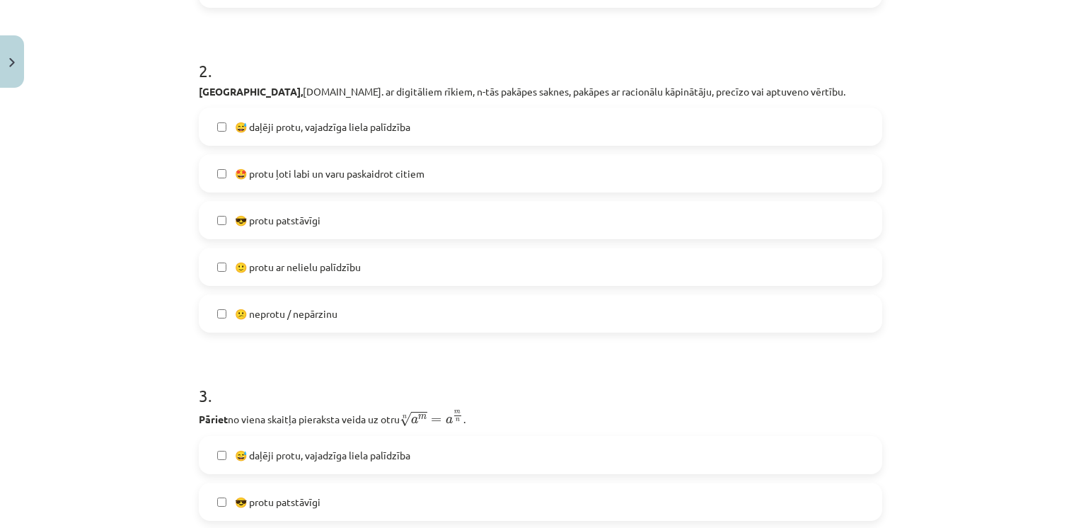
scroll to position [743, 0]
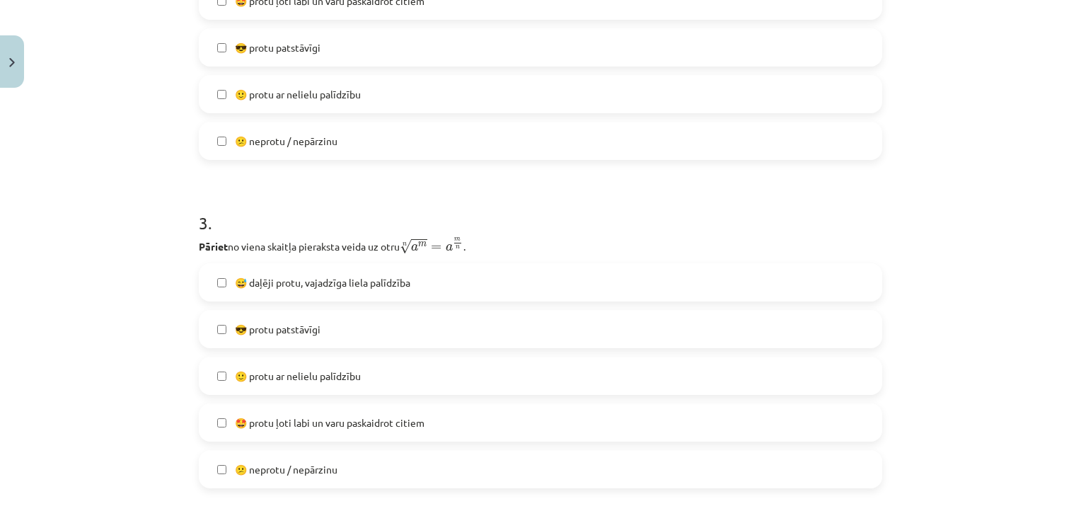
click at [222, 418] on label "🤩 protu ļoti labi un varu paskaidrot citiem" at bounding box center [540, 422] width 680 height 35
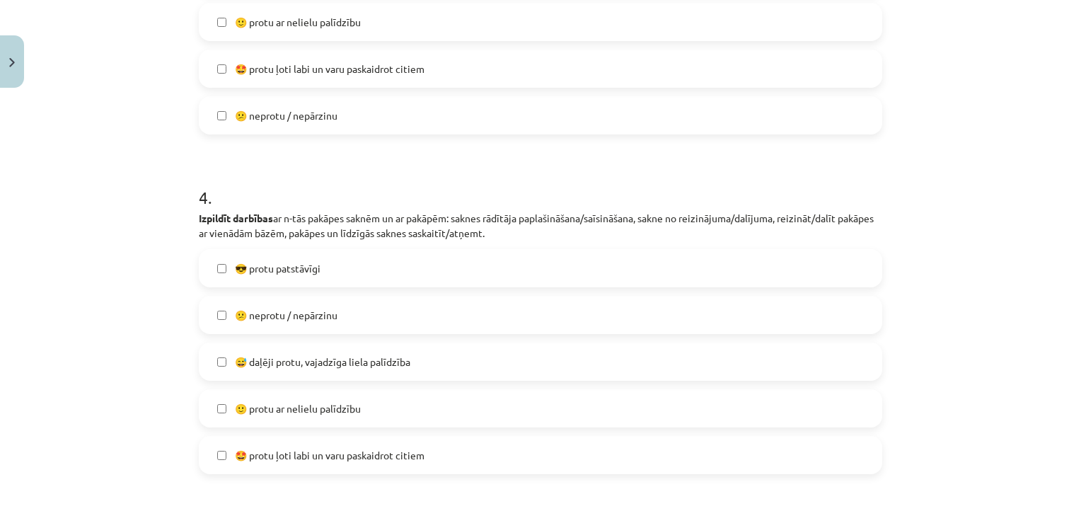
scroll to position [1167, 0]
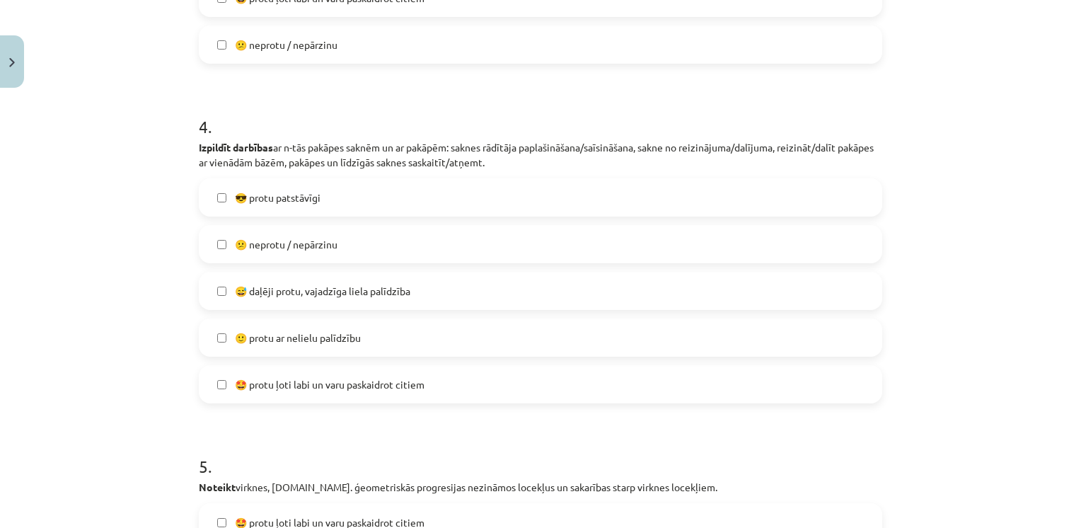
click at [221, 383] on label "🤩 protu ļoti labi un varu paskaidrot citiem" at bounding box center [540, 383] width 680 height 35
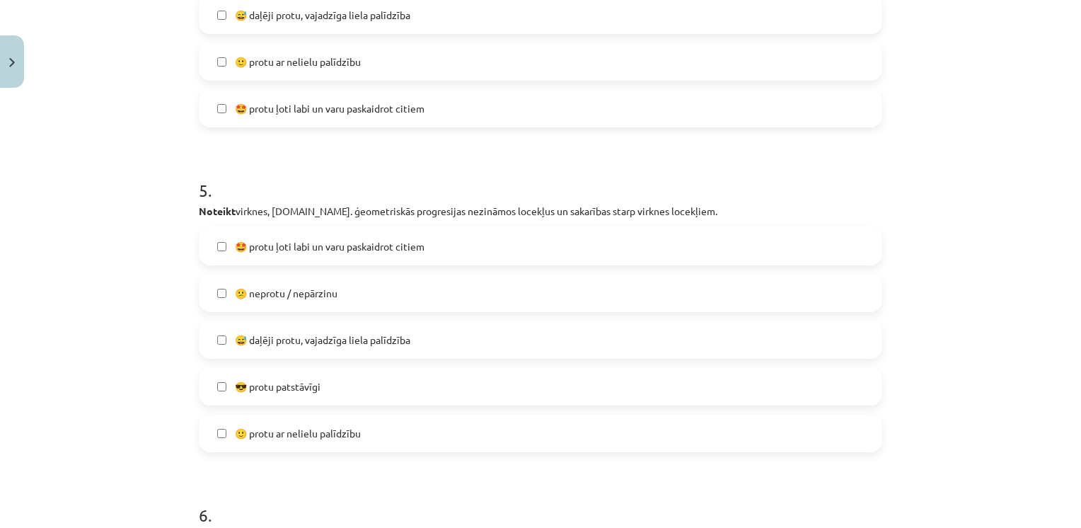
scroll to position [1450, 0]
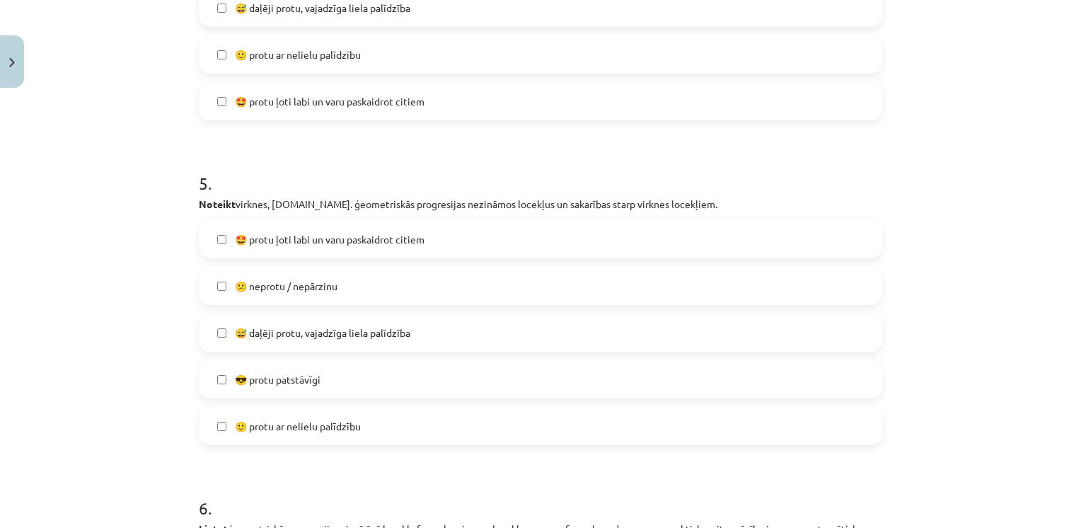
click at [221, 373] on label "😎 protu patstāvīgi" at bounding box center [540, 378] width 680 height 35
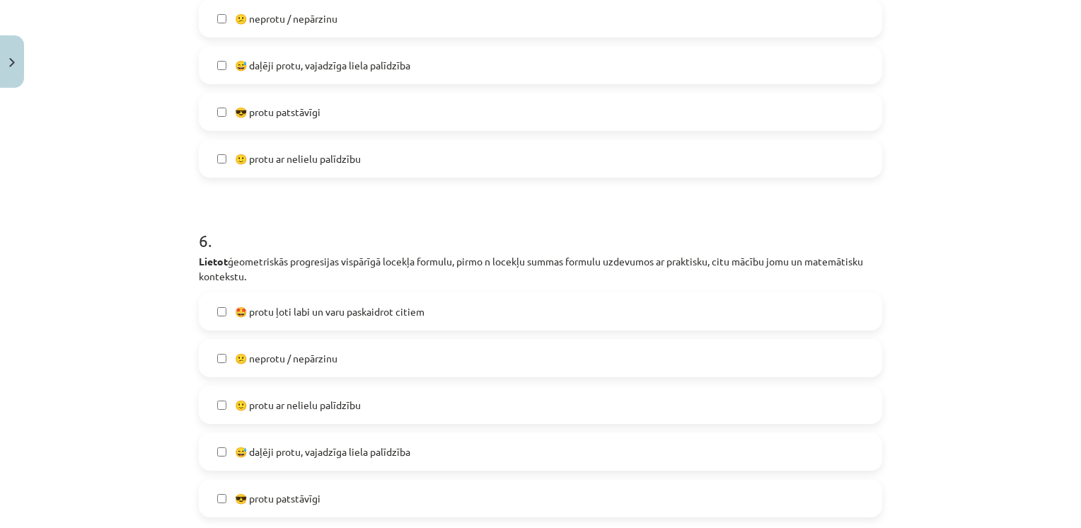
scroll to position [1733, 0]
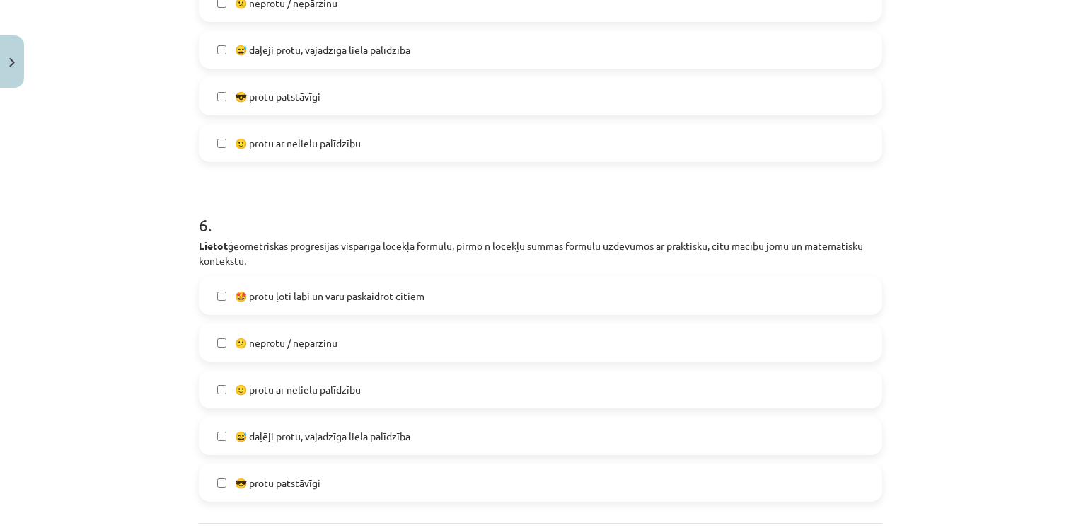
click at [248, 480] on span "😎 protu patstāvīgi" at bounding box center [278, 482] width 86 height 15
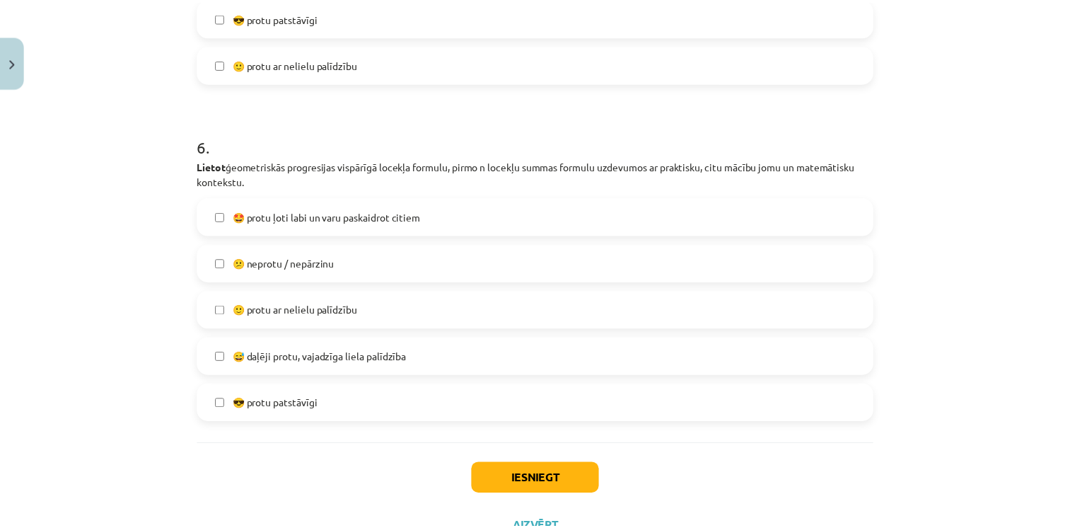
scroll to position [1870, 0]
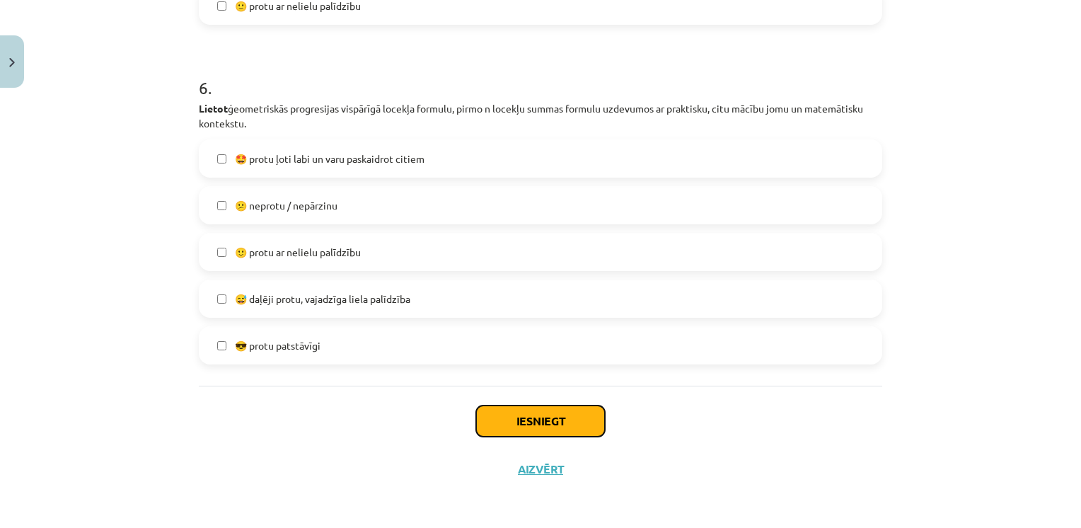
click at [514, 410] on button "Iesniegt" at bounding box center [540, 420] width 129 height 31
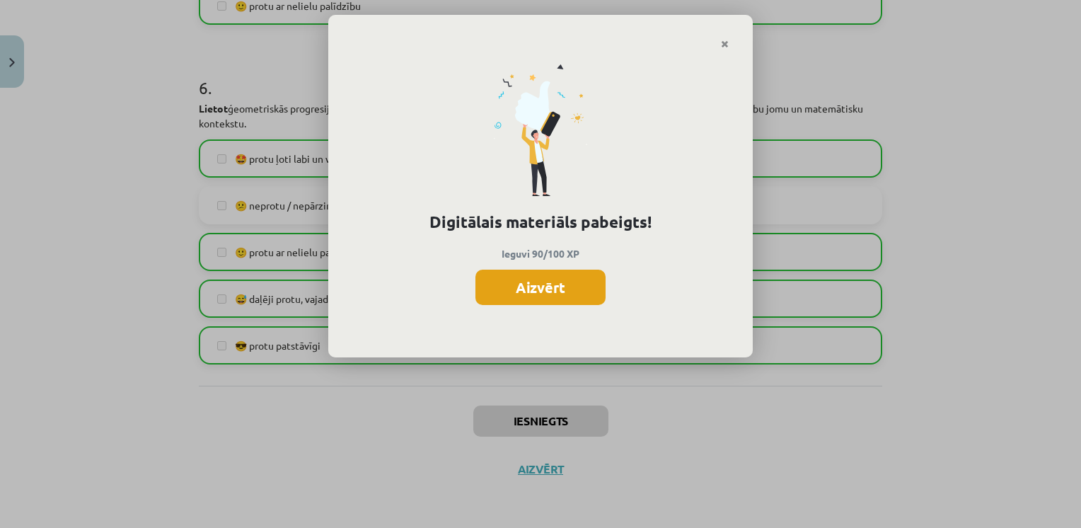
click at [521, 288] on button "Aizvērt" at bounding box center [540, 286] width 130 height 35
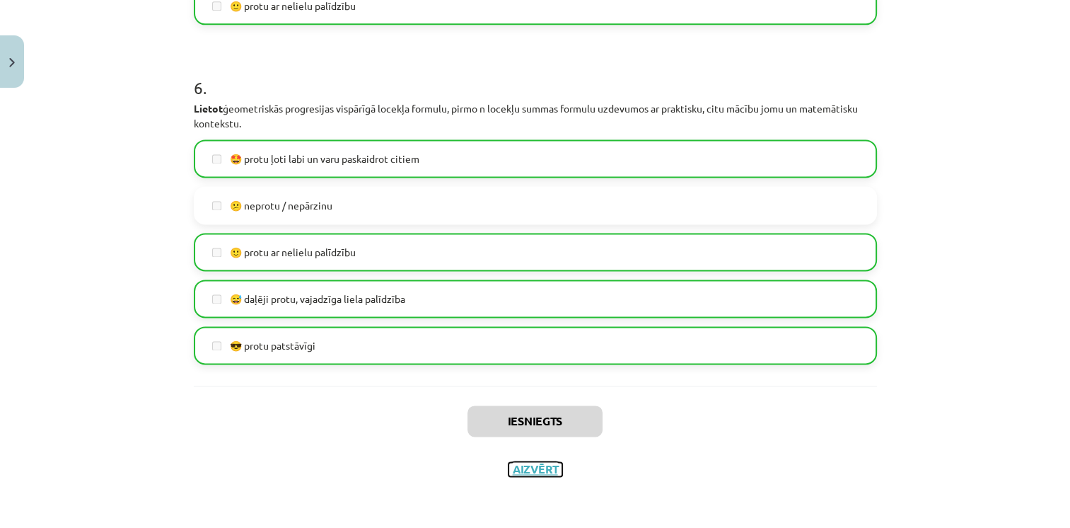
click at [529, 465] on button "Aizvērt" at bounding box center [536, 469] width 54 height 14
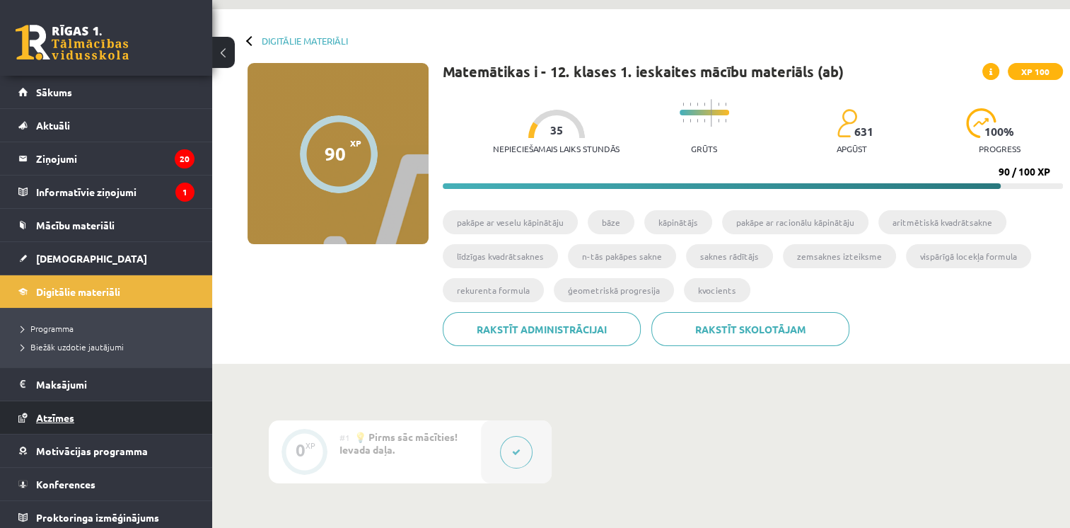
scroll to position [21, 0]
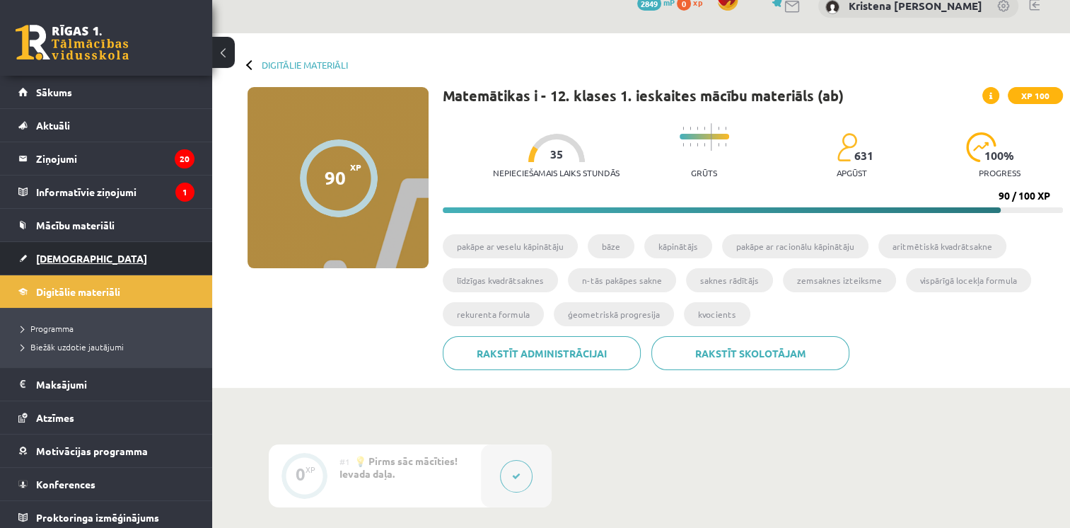
click at [74, 250] on link "[DEMOGRAPHIC_DATA]" at bounding box center [106, 258] width 176 height 33
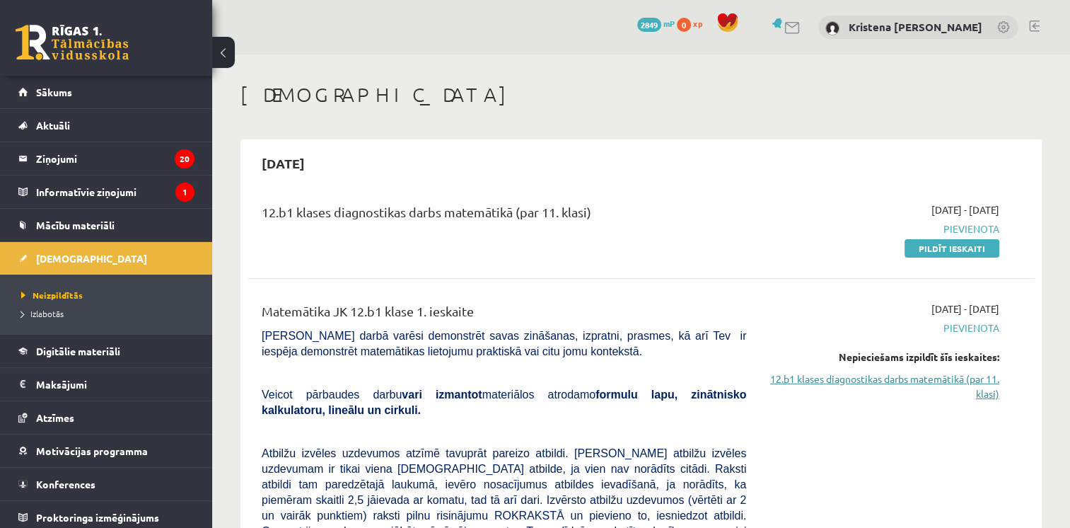
click at [915, 379] on link "12.b1 klases diagnostikas darbs matemātikā (par 11. klasi)" at bounding box center [883, 386] width 232 height 30
click at [940, 250] on link "Pildīt ieskaiti" at bounding box center [952, 248] width 95 height 18
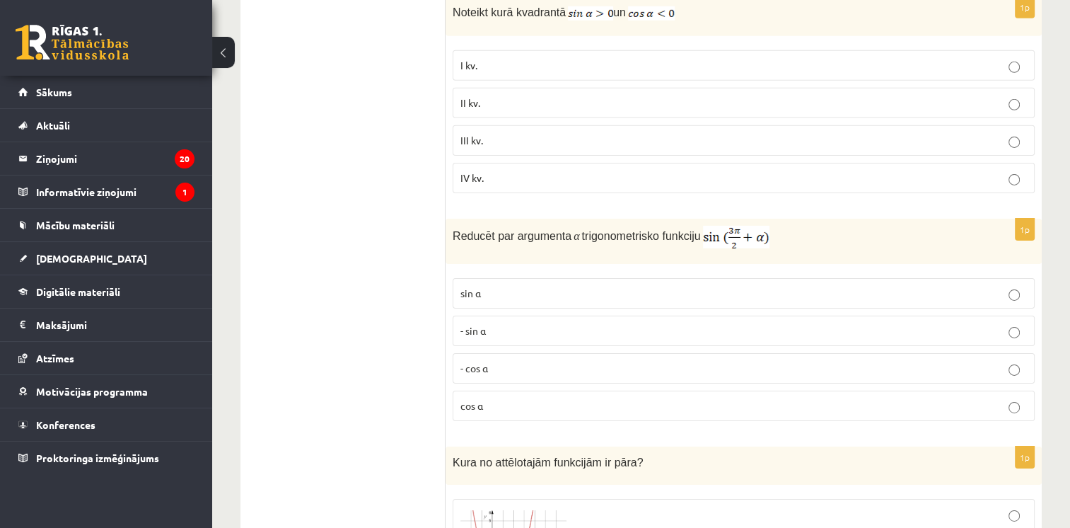
scroll to position [4597, 0]
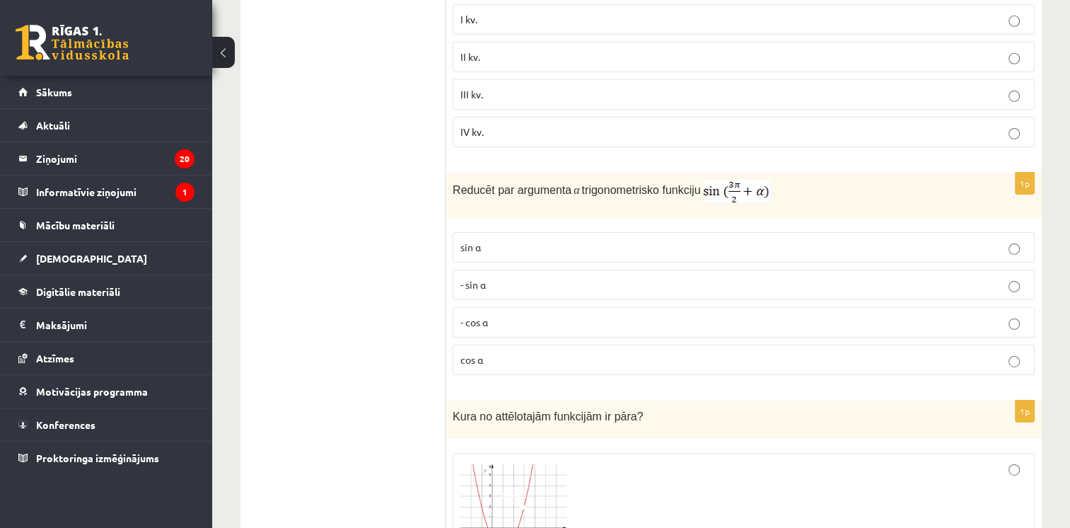
click at [1007, 315] on p "- cos ⁡α" at bounding box center [743, 322] width 567 height 15
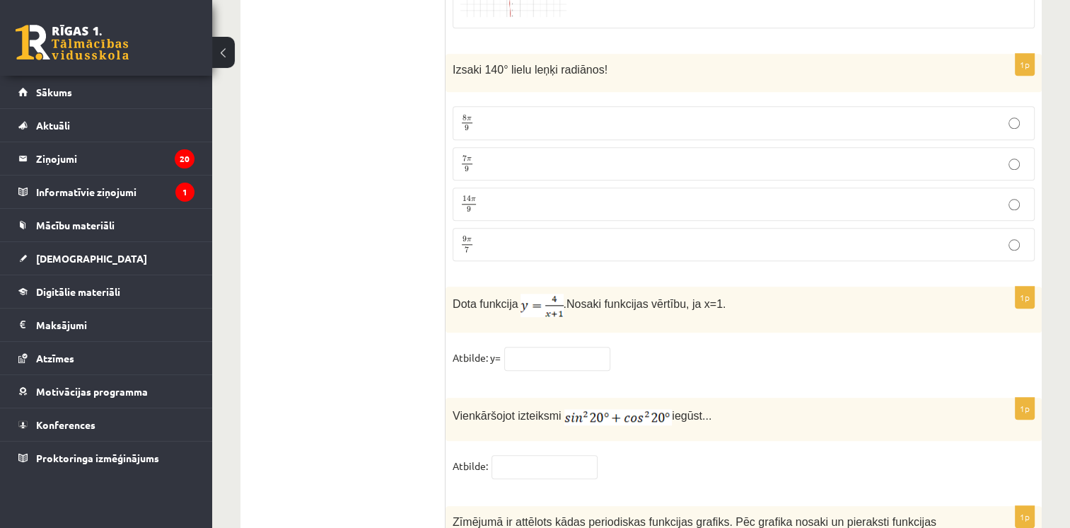
scroll to position [6790, 0]
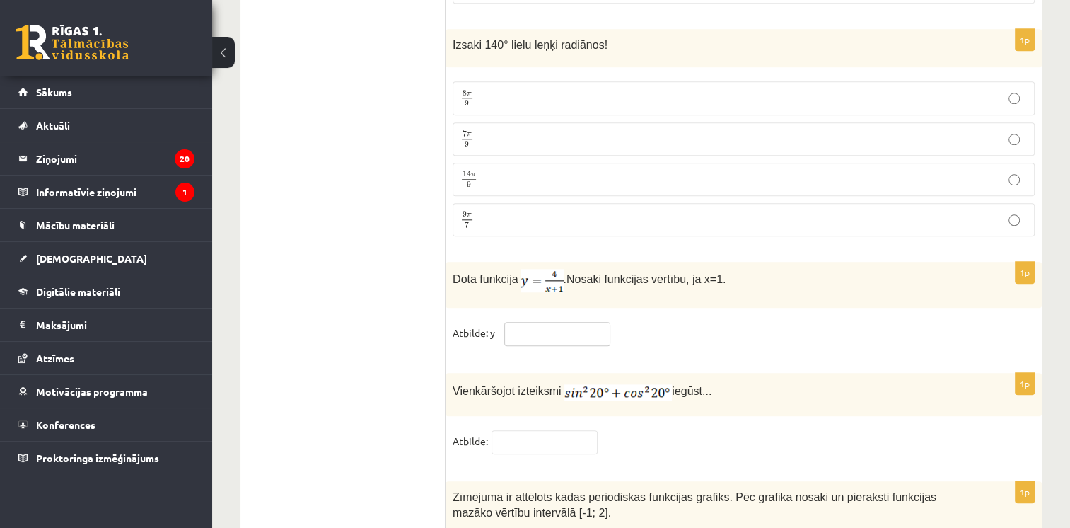
click at [524, 322] on input "text" at bounding box center [557, 334] width 106 height 24
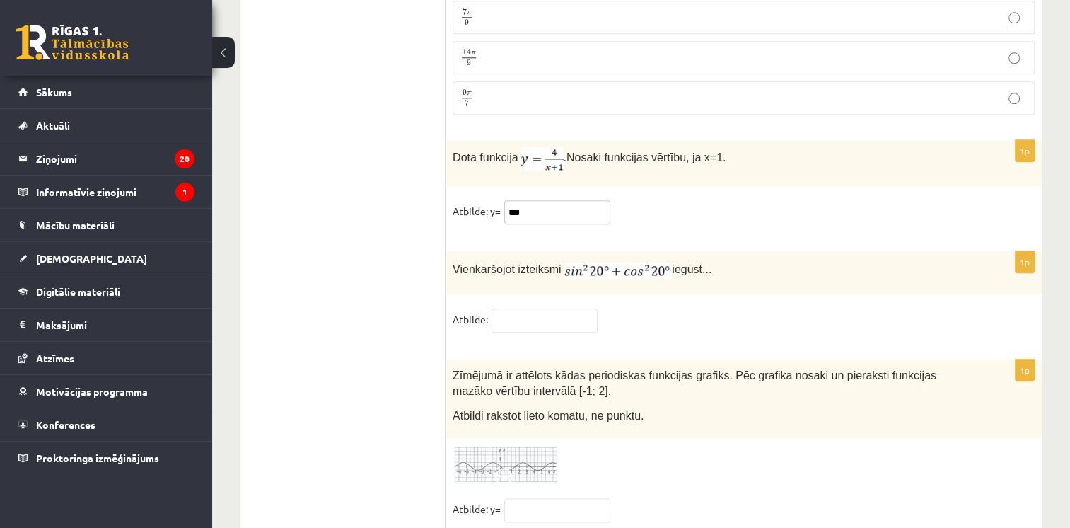
scroll to position [6911, 0]
type input "***"
click at [521, 308] on input "text" at bounding box center [545, 320] width 106 height 24
type input "*"
click at [516, 445] on img at bounding box center [506, 464] width 106 height 39
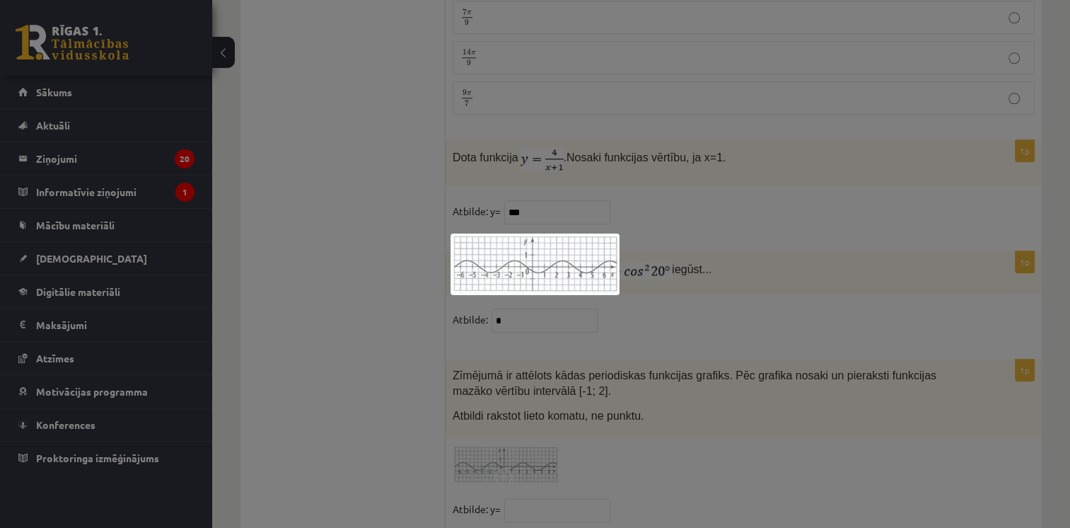
drag, startPoint x: 572, startPoint y: 434, endPoint x: 557, endPoint y: 441, distance: 17.1
click at [571, 435] on div at bounding box center [535, 264] width 1070 height 528
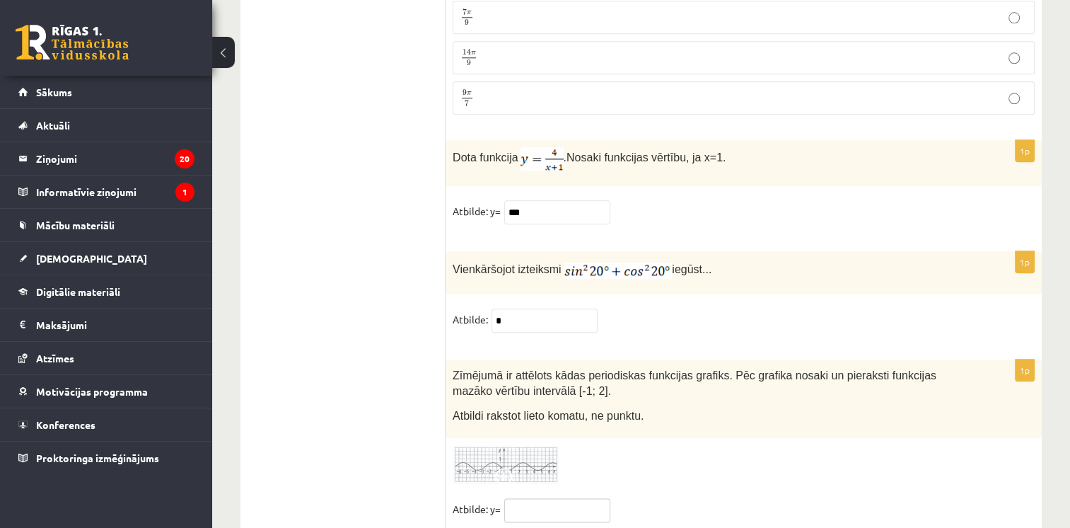
click at [526, 498] on input "text" at bounding box center [557, 510] width 106 height 24
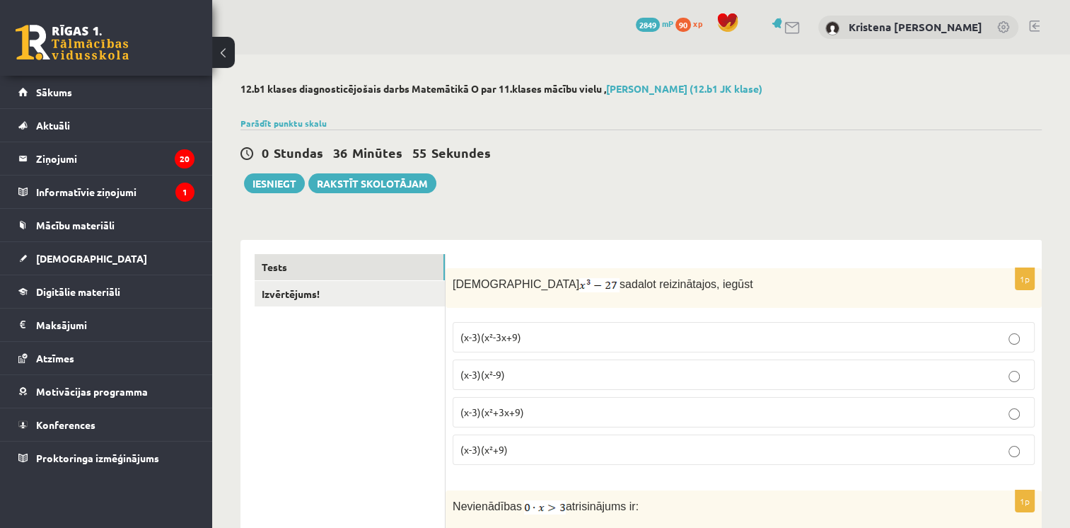
scroll to position [0, 0]
type input "****"
click at [282, 182] on button "Iesniegt" at bounding box center [274, 183] width 61 height 20
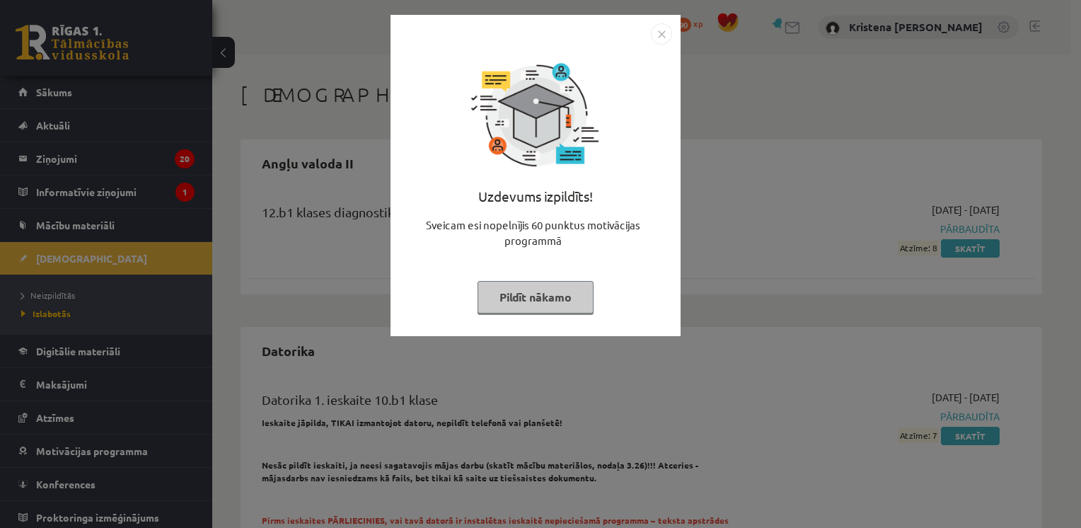
click at [659, 28] on img "Close" at bounding box center [661, 33] width 21 height 21
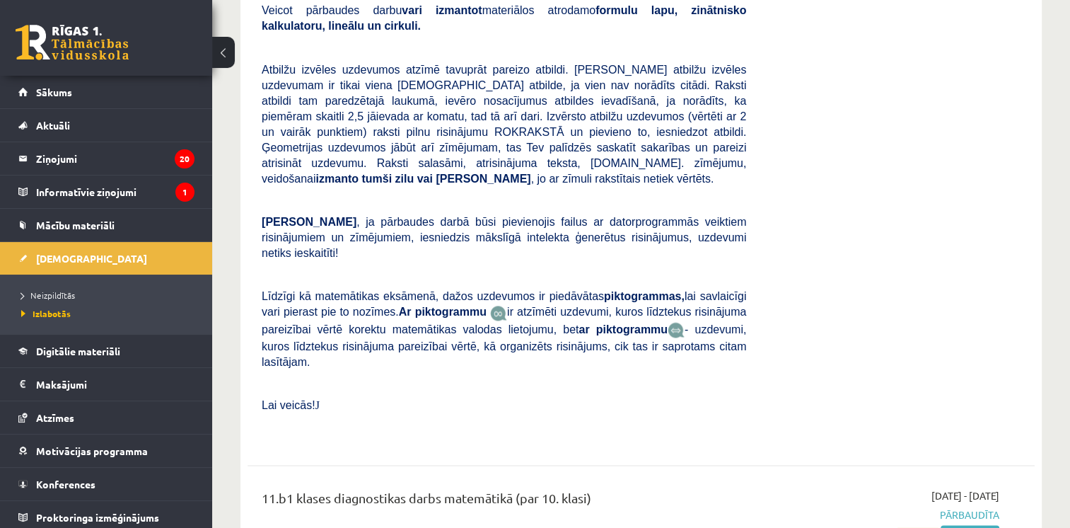
scroll to position [7143, 0]
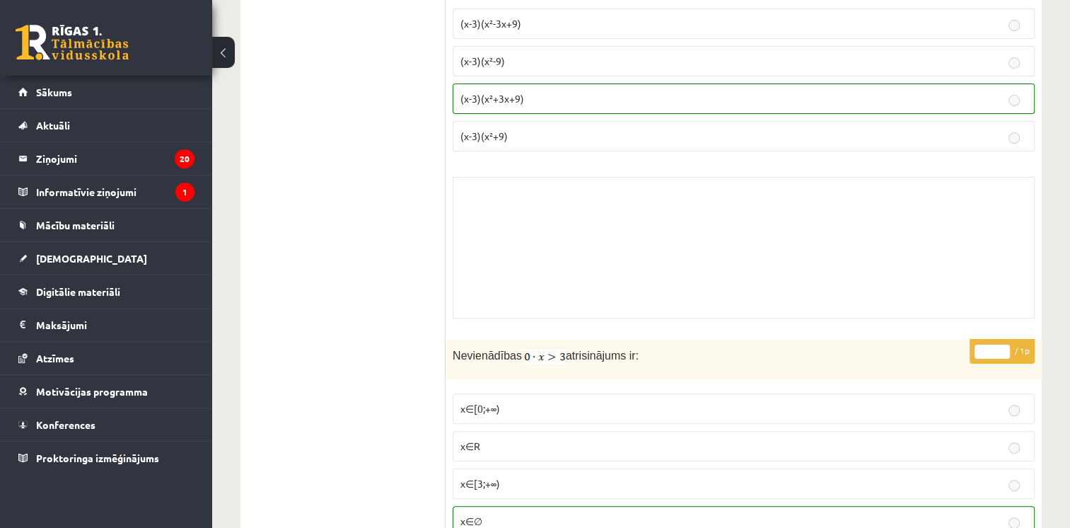
scroll to position [141, 0]
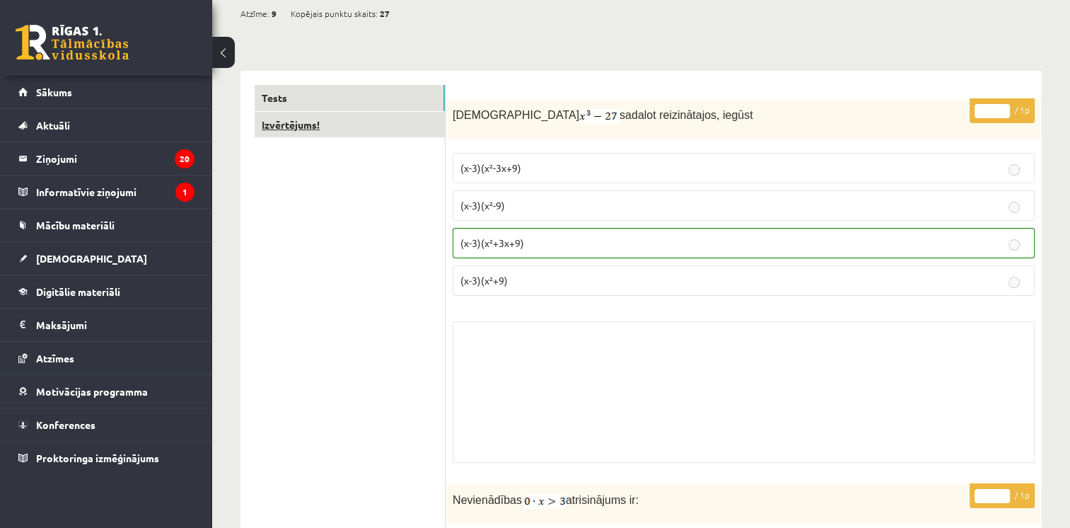
click at [309, 121] on link "Izvērtējums!" at bounding box center [350, 125] width 190 height 26
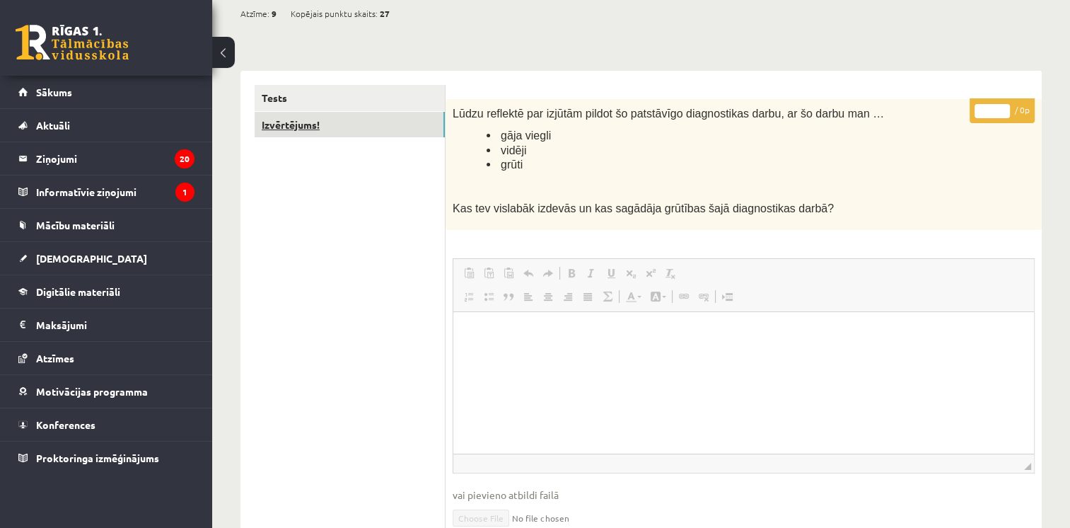
scroll to position [0, 0]
click at [511, 153] on span "vidēji" at bounding box center [513, 150] width 25 height 12
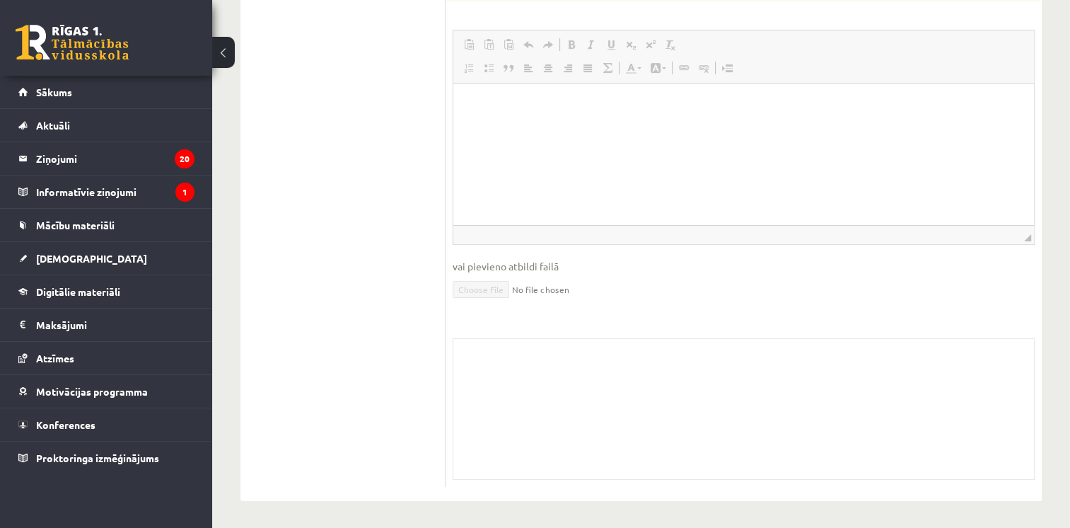
scroll to position [228, 0]
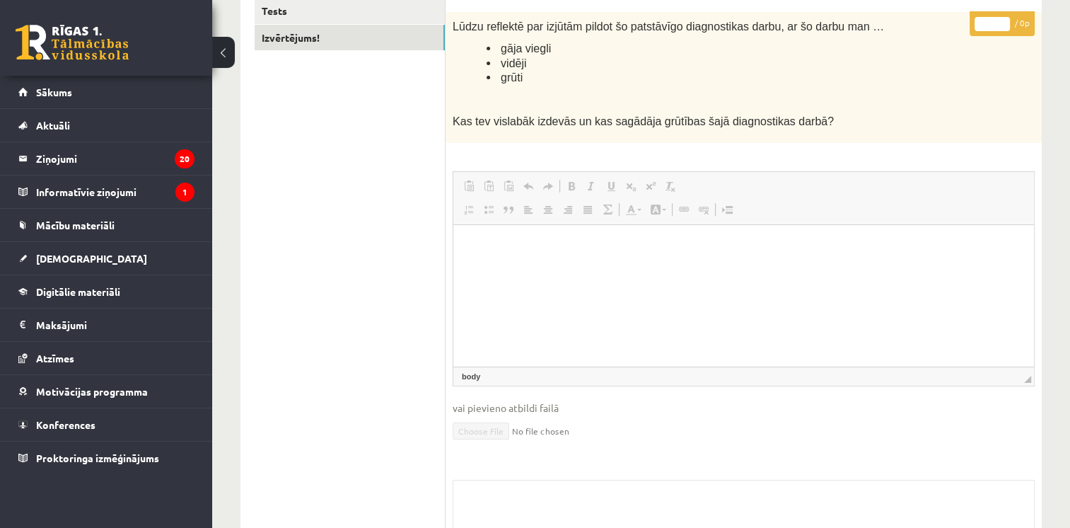
click at [527, 261] on html at bounding box center [743, 246] width 581 height 43
click at [482, 248] on p "Rich Text Editor, wiswyg-editor-user-answer-47024735279160" at bounding box center [743, 246] width 552 height 15
click at [500, 267] on html at bounding box center [743, 246] width 581 height 43
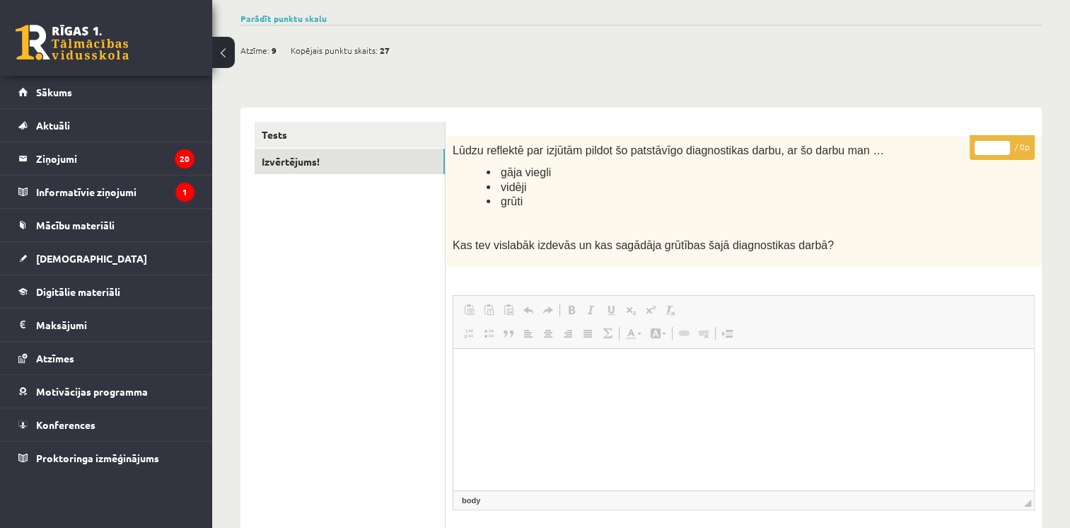
scroll to position [0, 0]
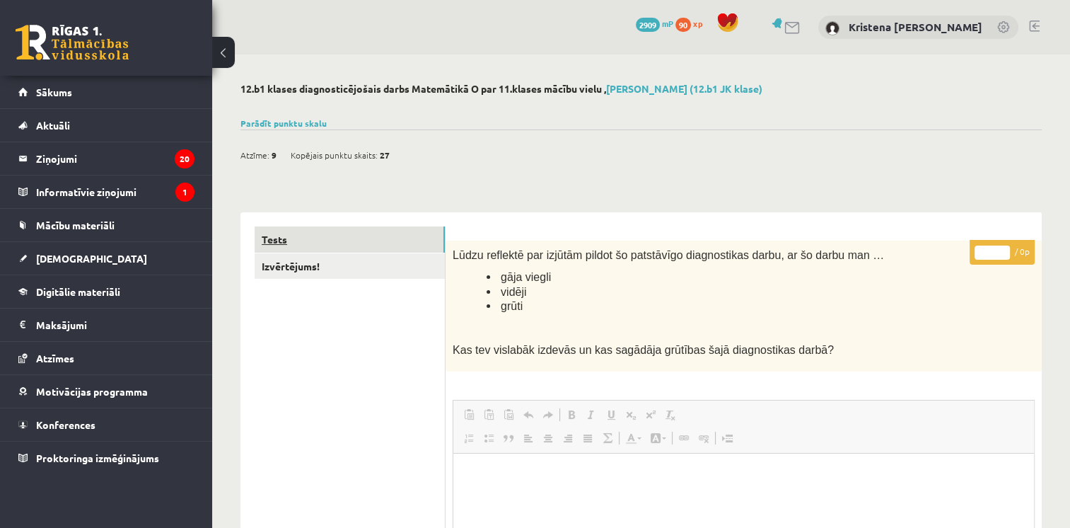
click at [282, 245] on link "Tests" at bounding box center [350, 239] width 190 height 26
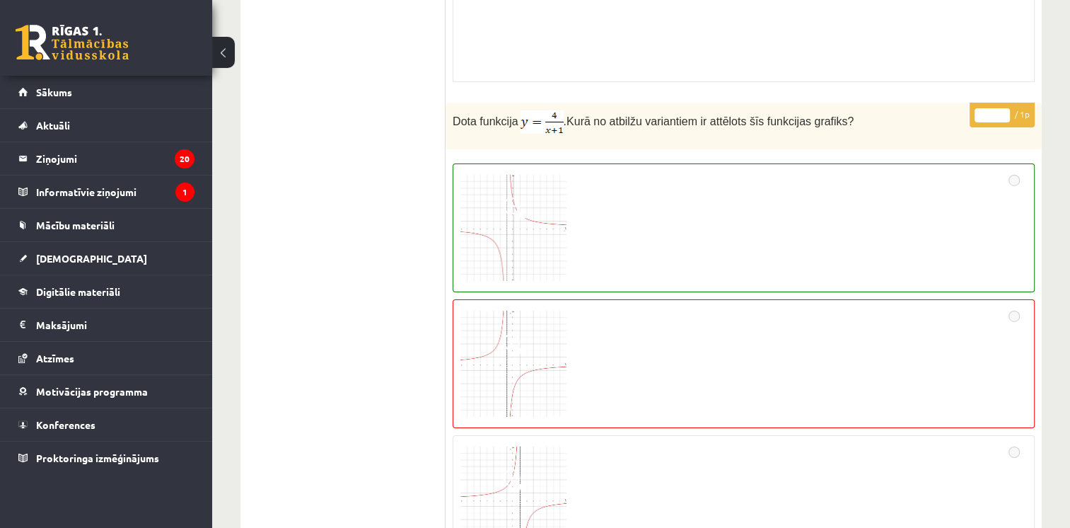
scroll to position [10184, 0]
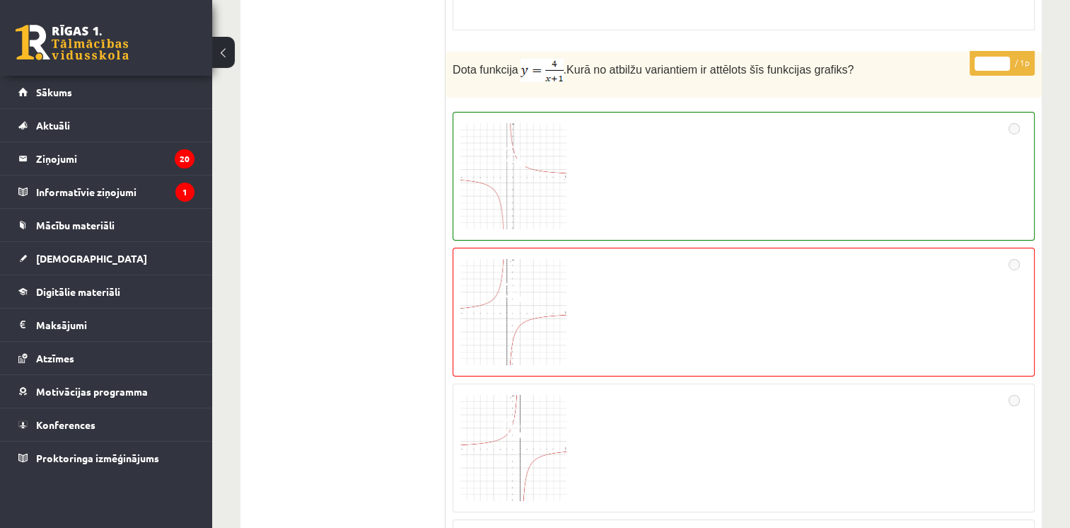
click at [515, 261] on img at bounding box center [513, 312] width 106 height 106
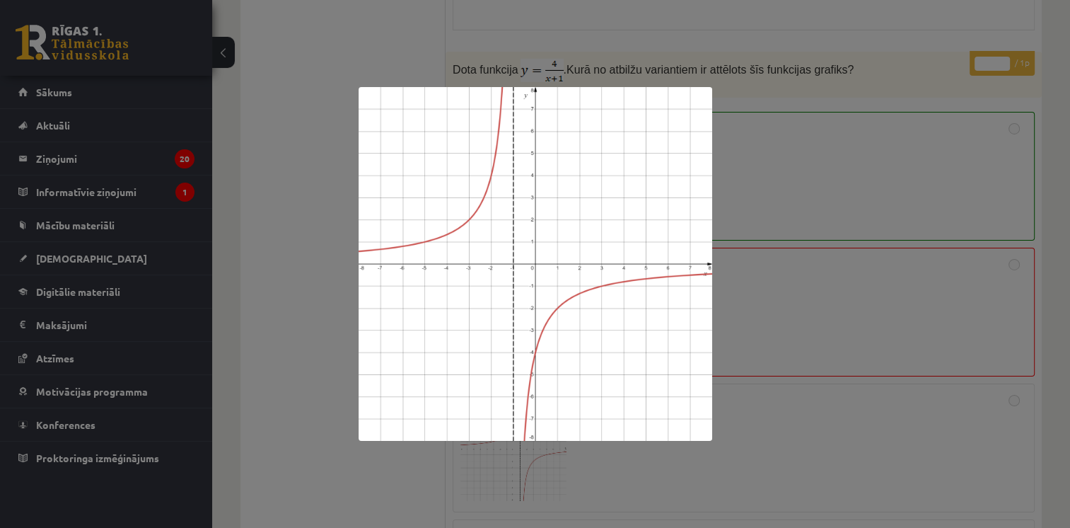
click at [515, 261] on img at bounding box center [536, 264] width 354 height 354
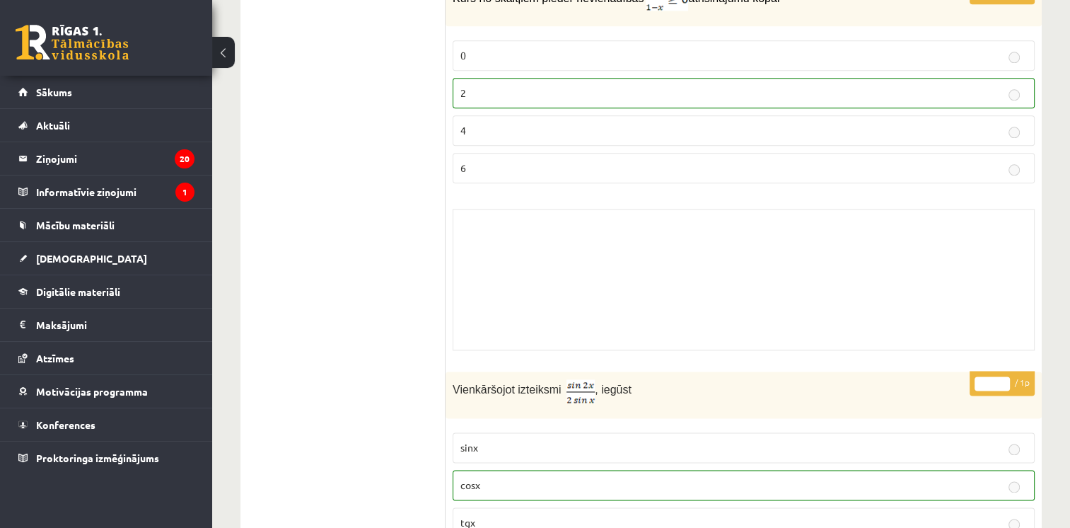
scroll to position [0, 0]
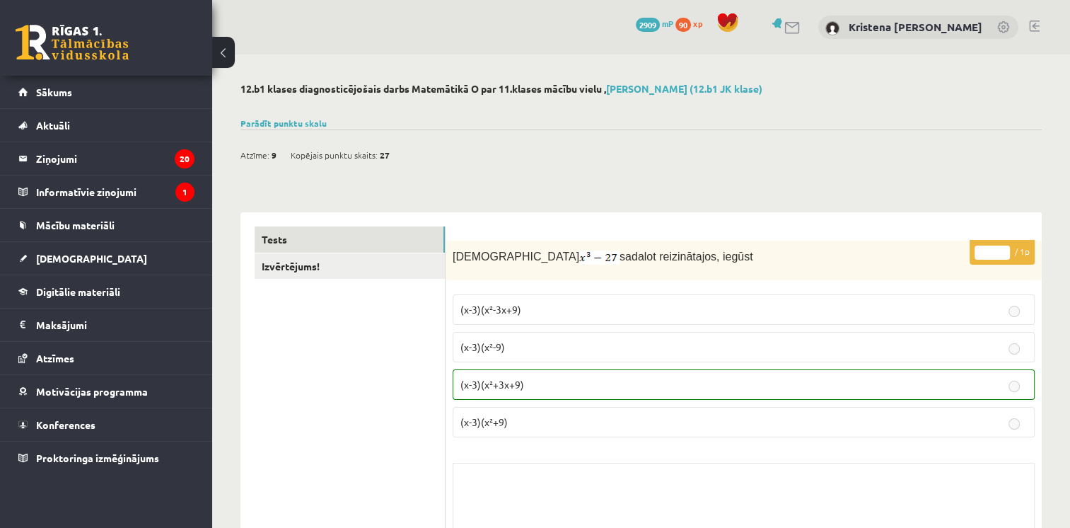
click at [1027, 24] on div "0 Dāvanas 2909 mP 90 xp [PERSON_NAME] [PERSON_NAME]" at bounding box center [641, 27] width 858 height 54
click at [1035, 27] on link at bounding box center [1034, 26] width 11 height 11
